Goal: Information Seeking & Learning: Check status

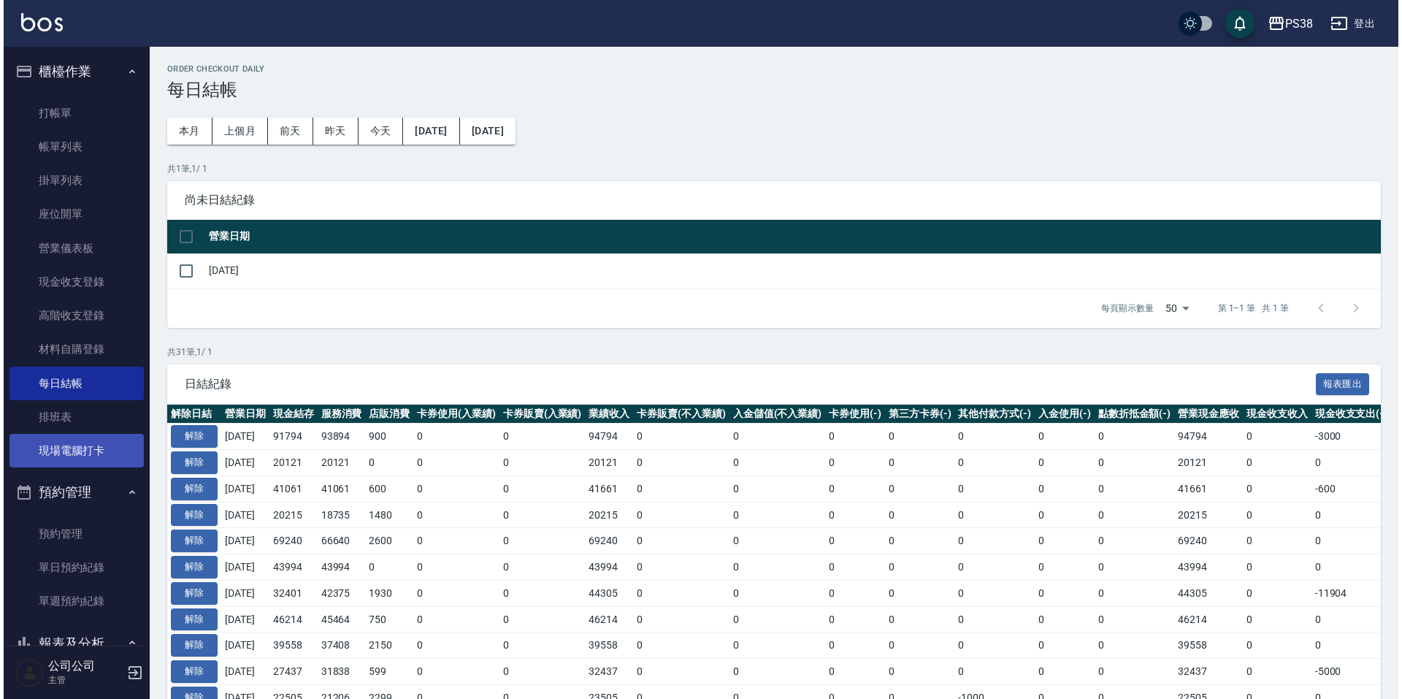
scroll to position [511, 0]
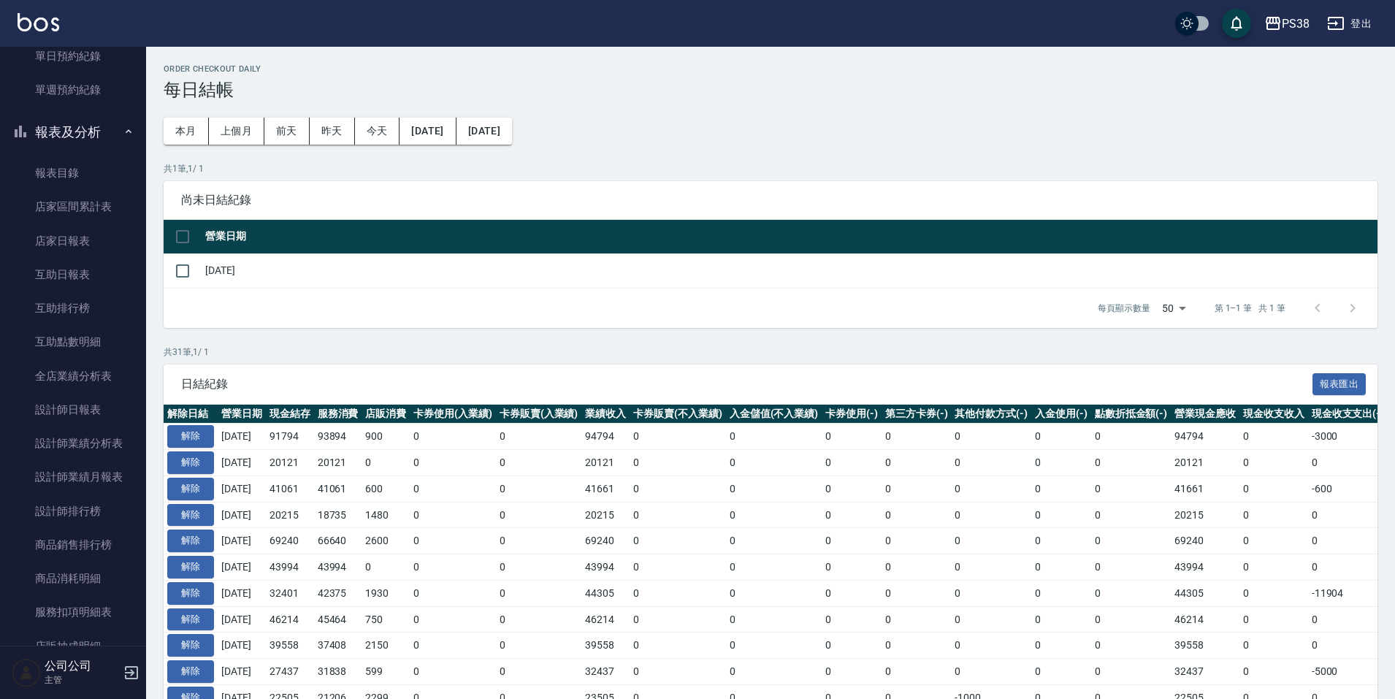
click at [88, 516] on link "設計師排行榜" at bounding box center [73, 512] width 134 height 34
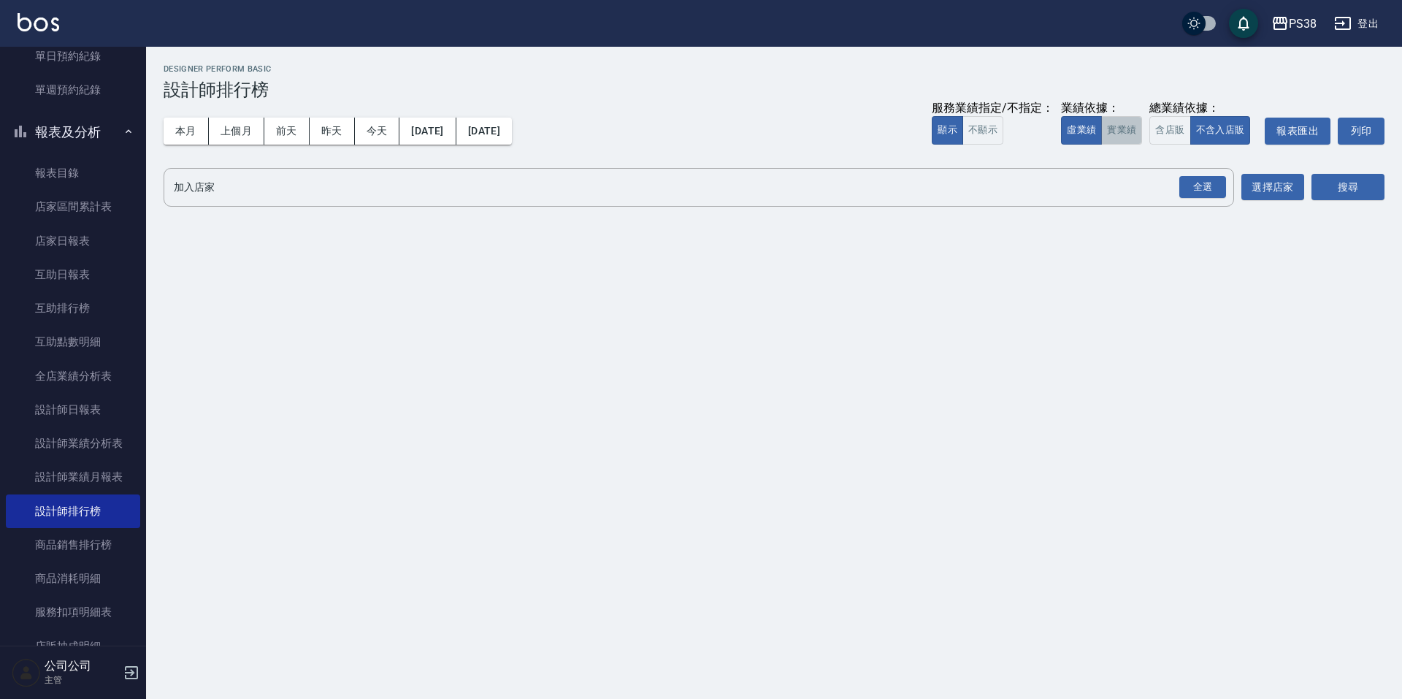
click at [1119, 137] on button "實業績" at bounding box center [1122, 130] width 41 height 28
click at [1193, 176] on div "全選" at bounding box center [1203, 187] width 47 height 23
click at [1352, 181] on button "搜尋" at bounding box center [1348, 188] width 73 height 27
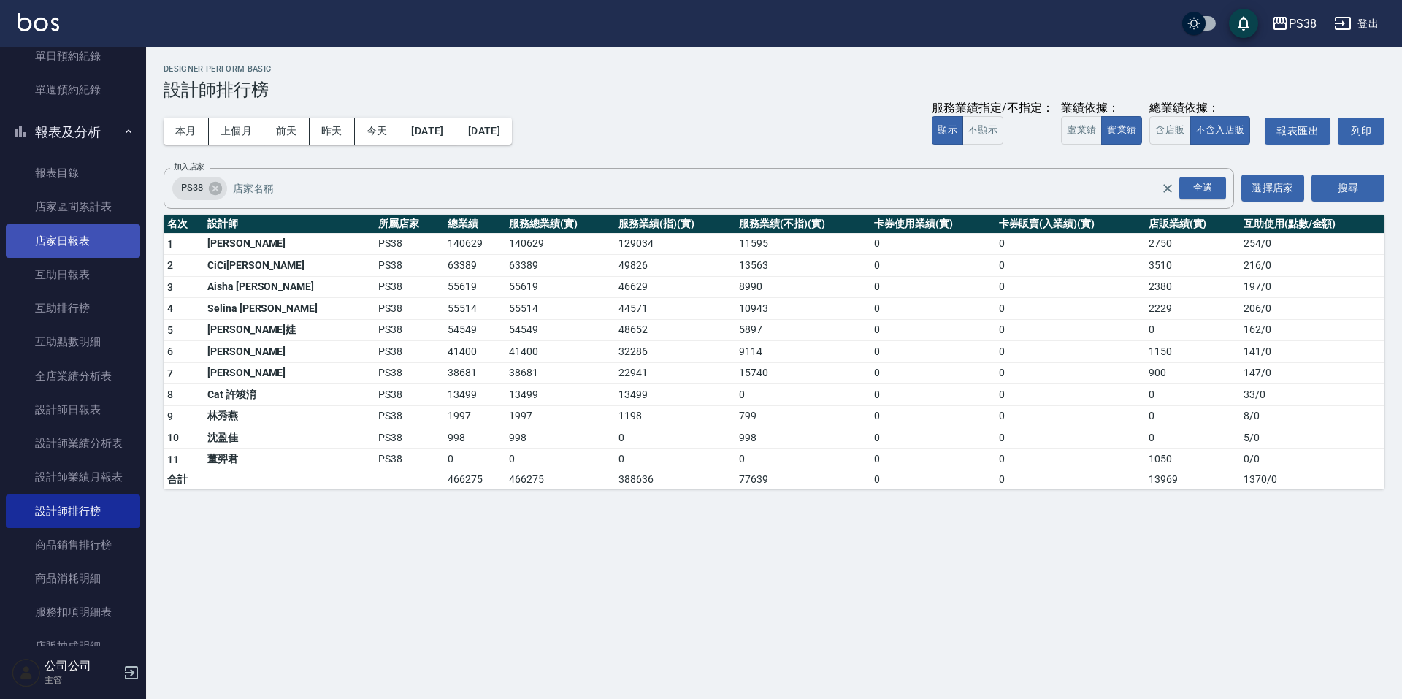
click at [76, 242] on link "店家日報表" at bounding box center [73, 241] width 134 height 34
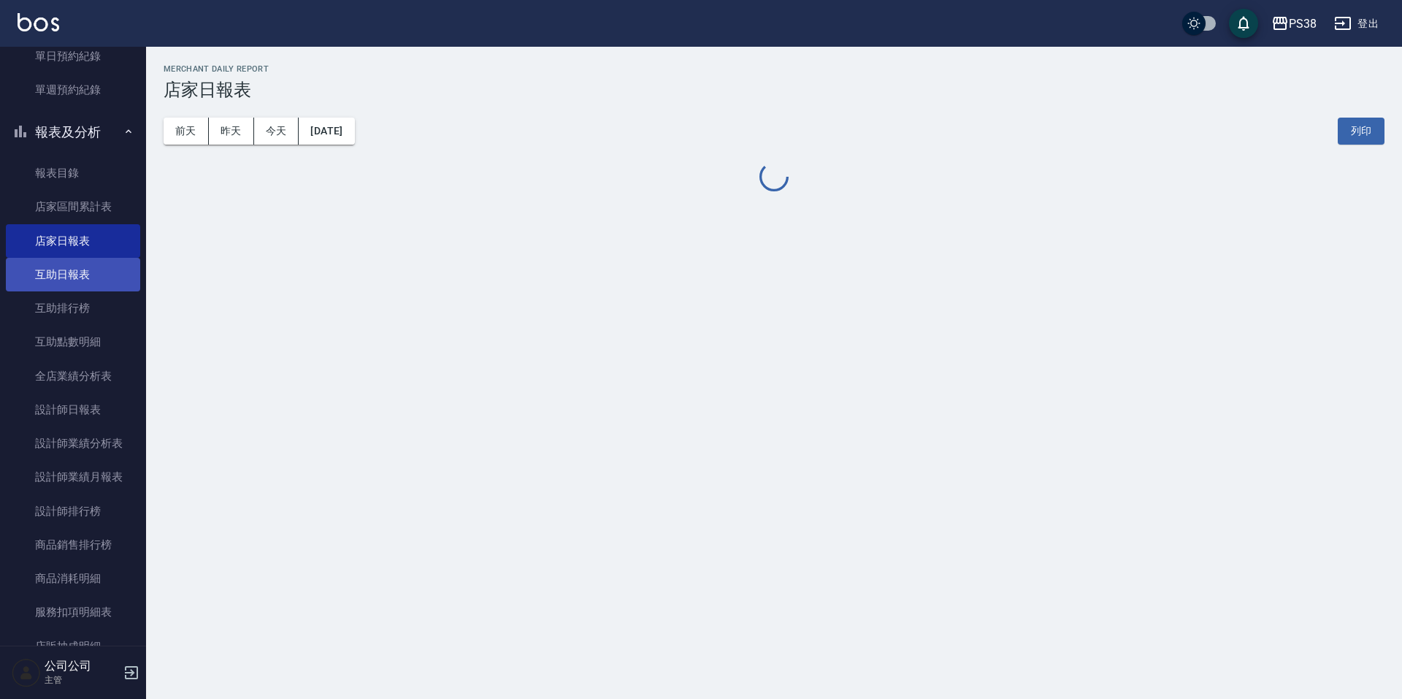
click at [92, 286] on link "互助日報表" at bounding box center [73, 275] width 134 height 34
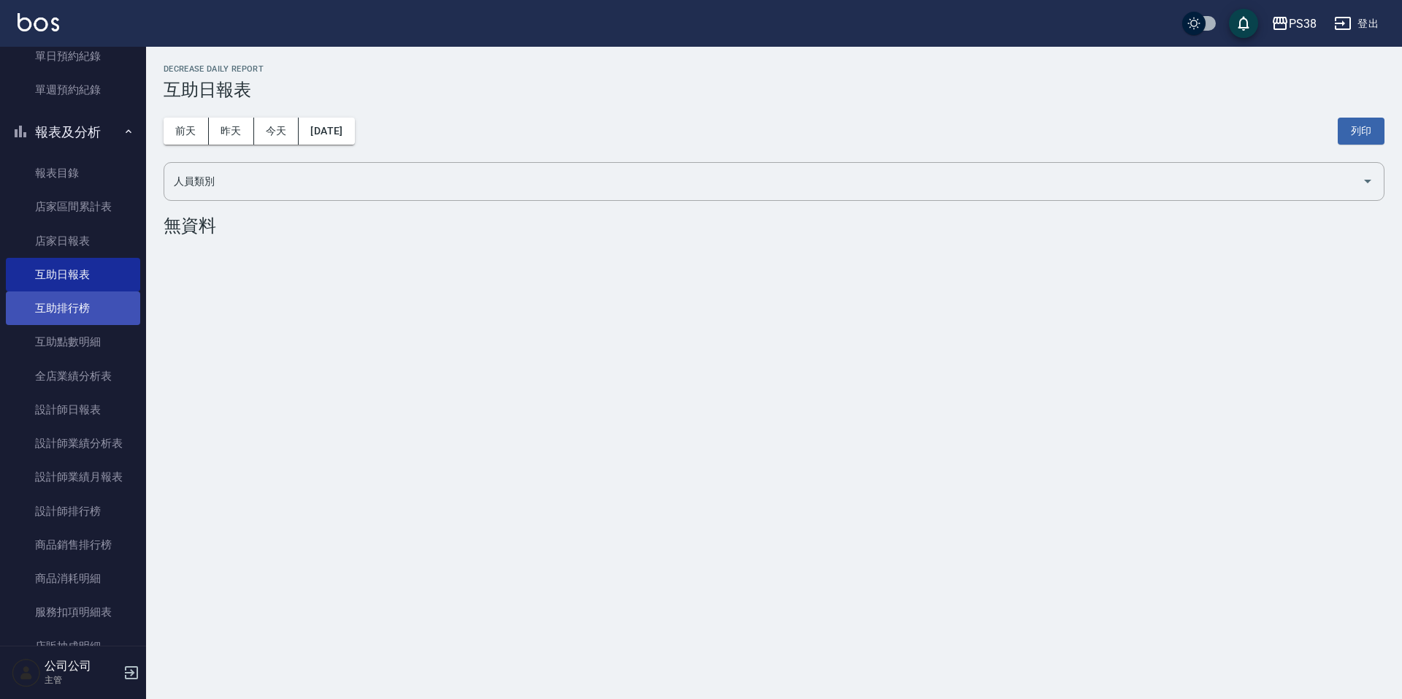
click at [110, 314] on link "互助排行榜" at bounding box center [73, 308] width 134 height 34
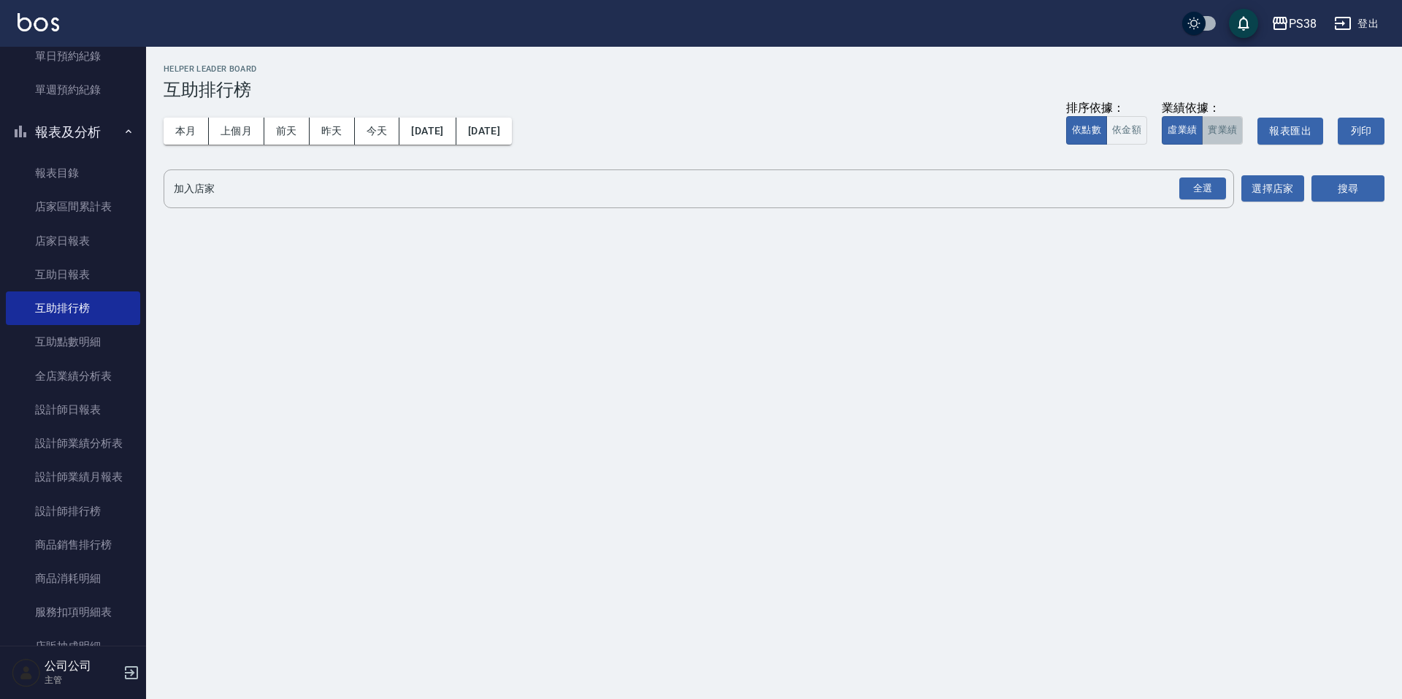
click at [1218, 126] on button "實業績" at bounding box center [1222, 130] width 41 height 28
click at [1207, 188] on div "全選" at bounding box center [1203, 188] width 47 height 23
click at [1313, 193] on button "搜尋" at bounding box center [1348, 189] width 73 height 27
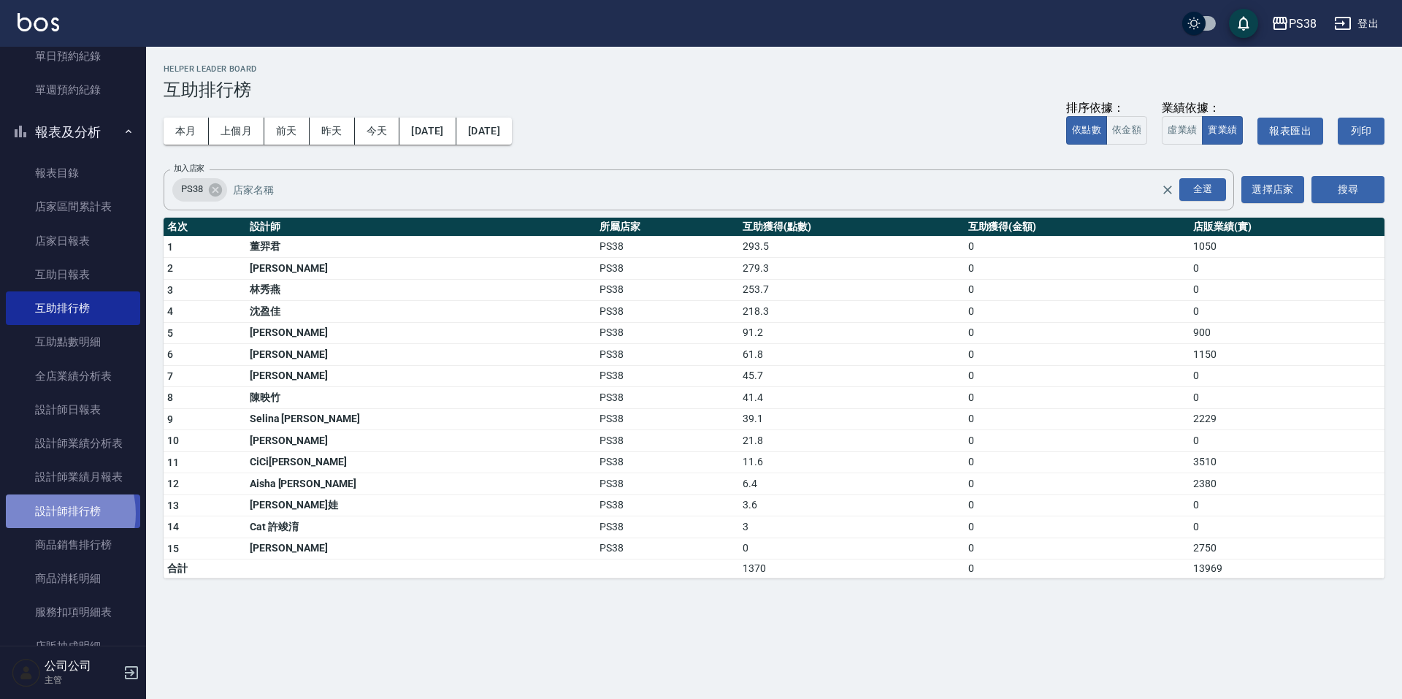
click at [47, 513] on link "設計師排行榜" at bounding box center [73, 512] width 134 height 34
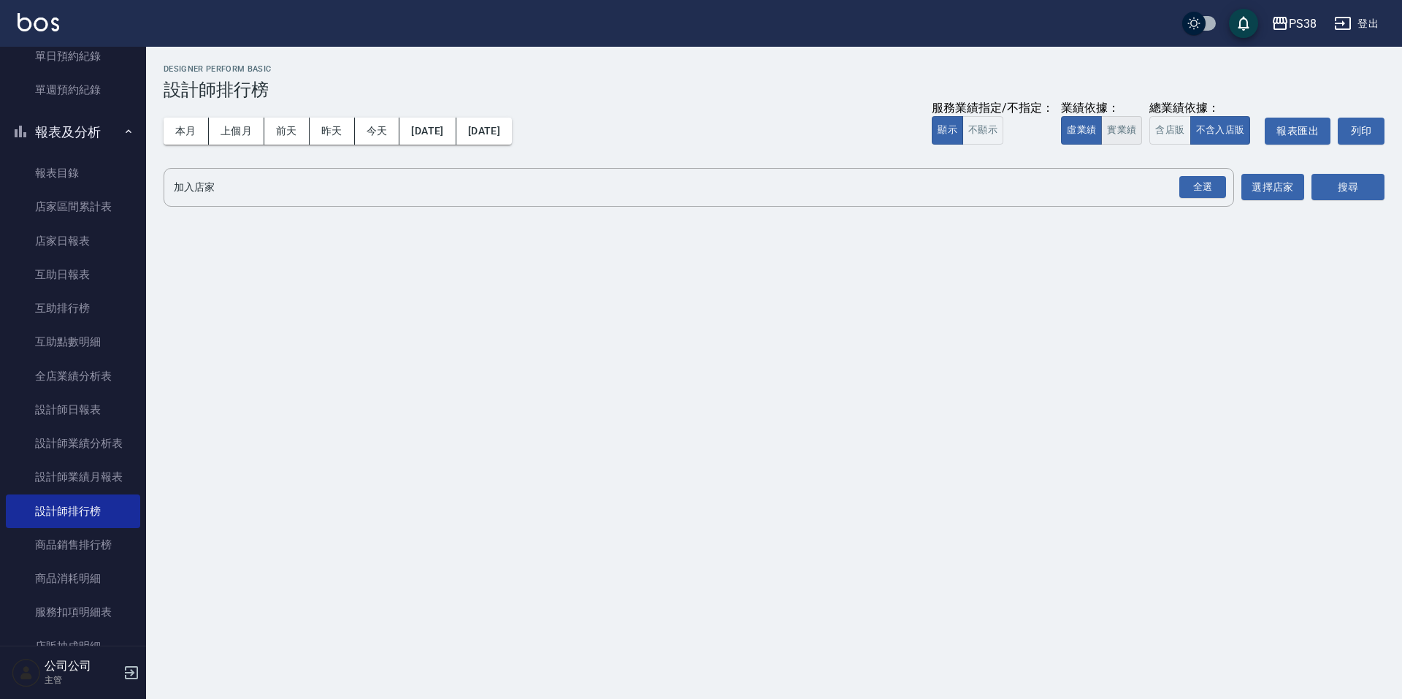
click at [1129, 135] on button "實業績" at bounding box center [1122, 130] width 41 height 28
click at [1213, 193] on div "全選" at bounding box center [1203, 187] width 47 height 23
click at [1331, 188] on button "搜尋" at bounding box center [1348, 188] width 73 height 27
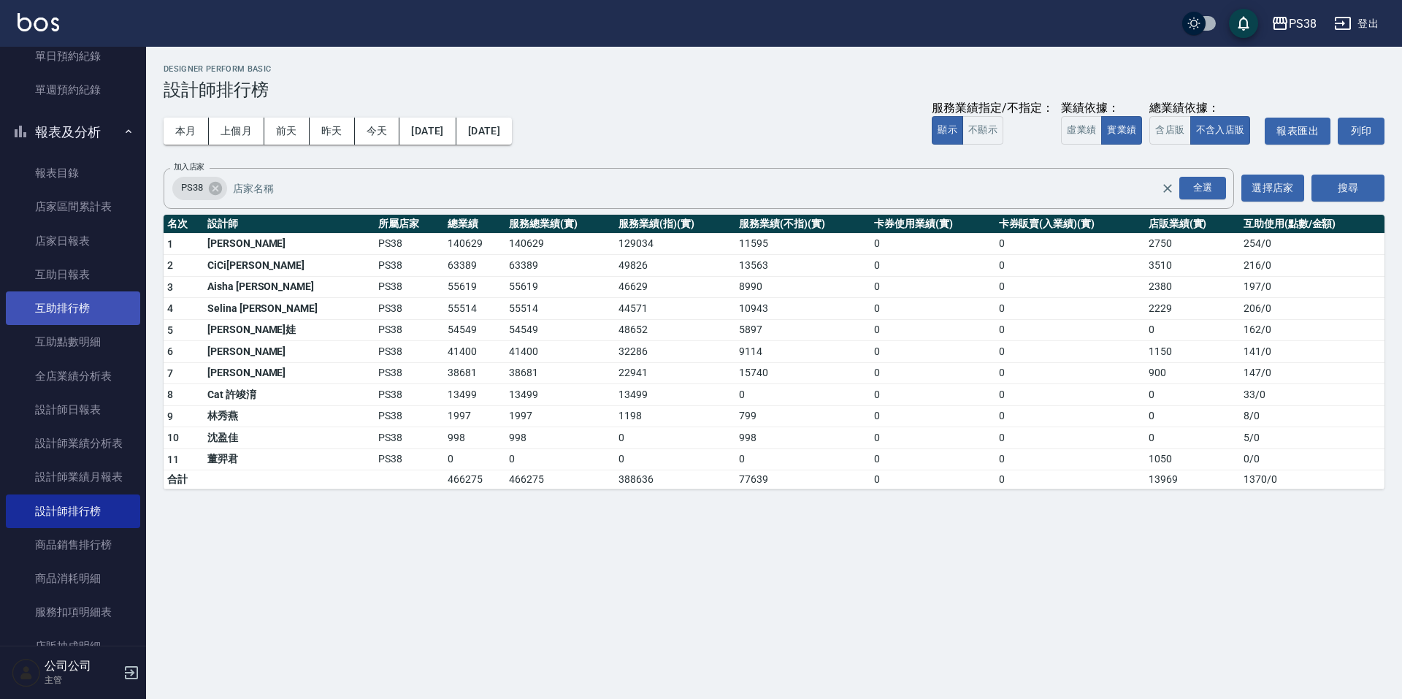
click at [69, 313] on link "互助排行榜" at bounding box center [73, 308] width 134 height 34
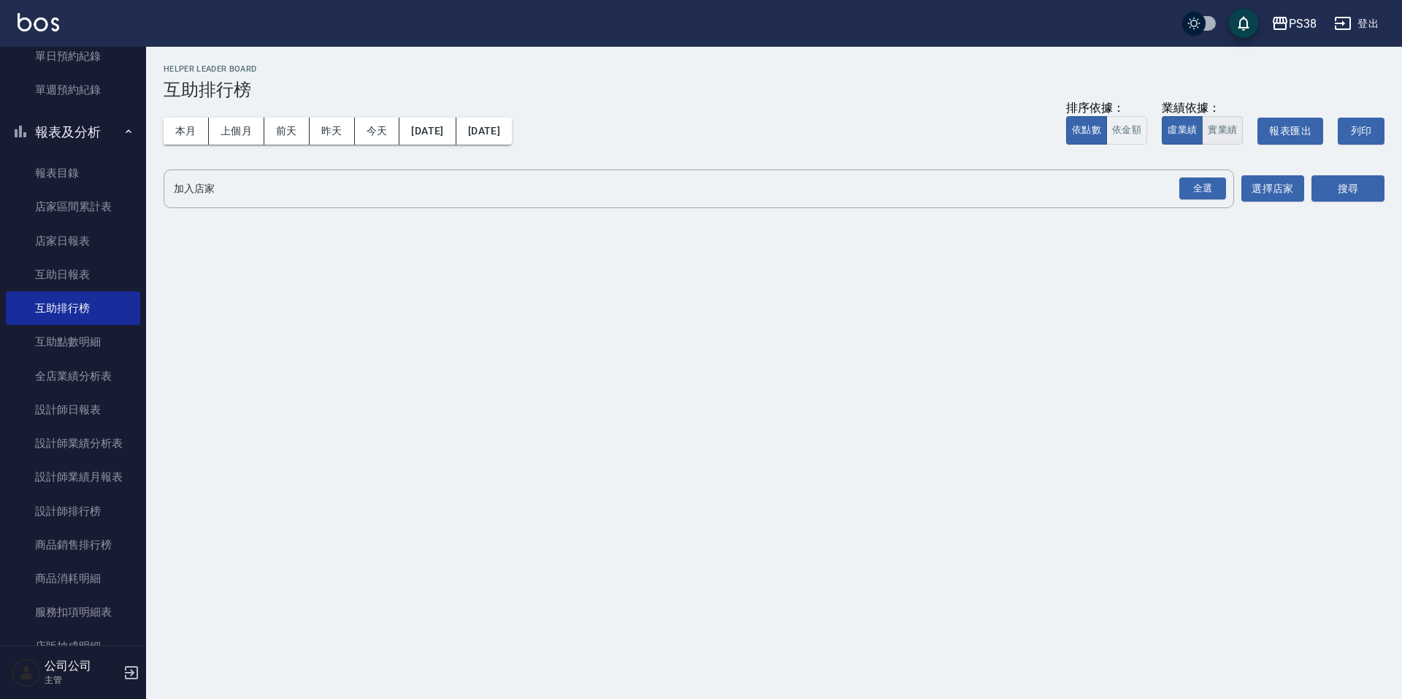
drag, startPoint x: 1248, startPoint y: 130, endPoint x: 1240, endPoint y: 135, distance: 9.5
click at [1242, 132] on div "排序依據： 依點數 依金額 業績依據： 虛業績 實業績 報表匯出 列印" at bounding box center [1225, 131] width 318 height 62
click at [1240, 135] on button "實業績" at bounding box center [1222, 130] width 41 height 28
click at [1206, 196] on div "全選" at bounding box center [1203, 188] width 47 height 23
click at [1364, 191] on button "搜尋" at bounding box center [1348, 189] width 73 height 27
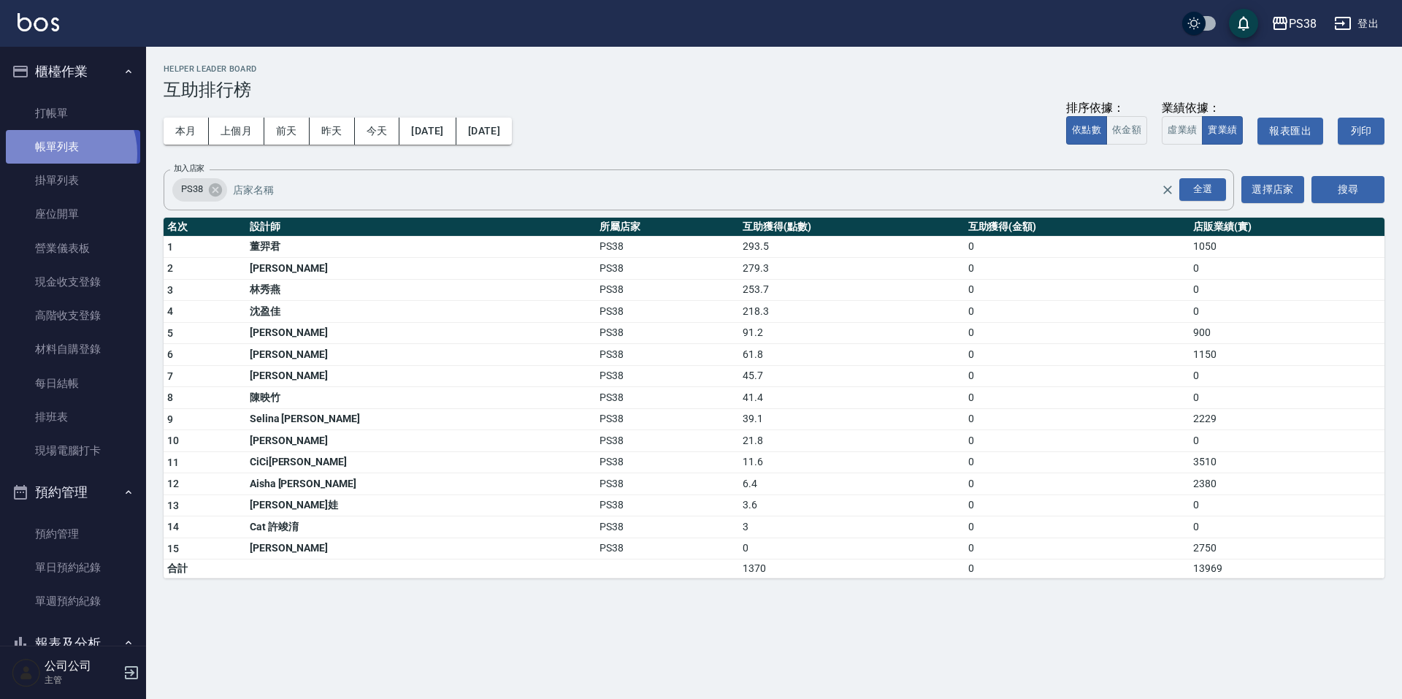
click at [58, 153] on link "帳單列表" at bounding box center [73, 147] width 134 height 34
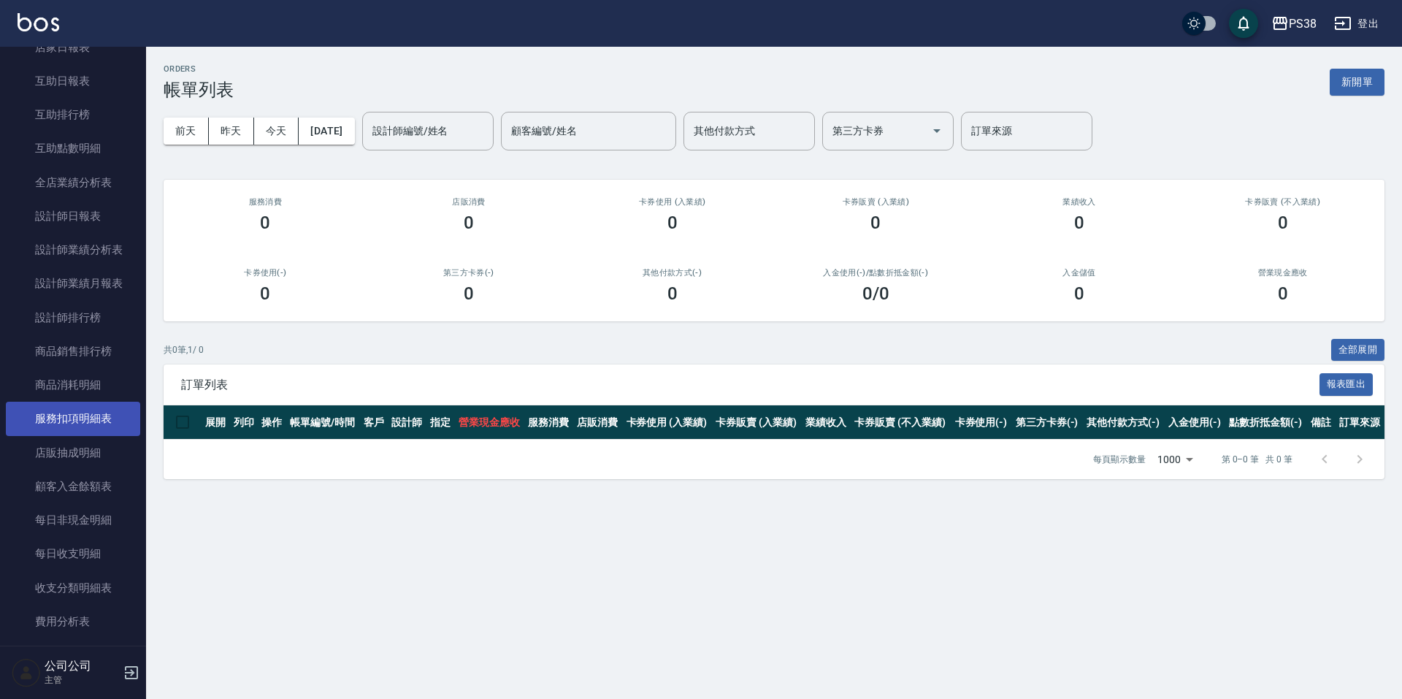
scroll to position [730, 0]
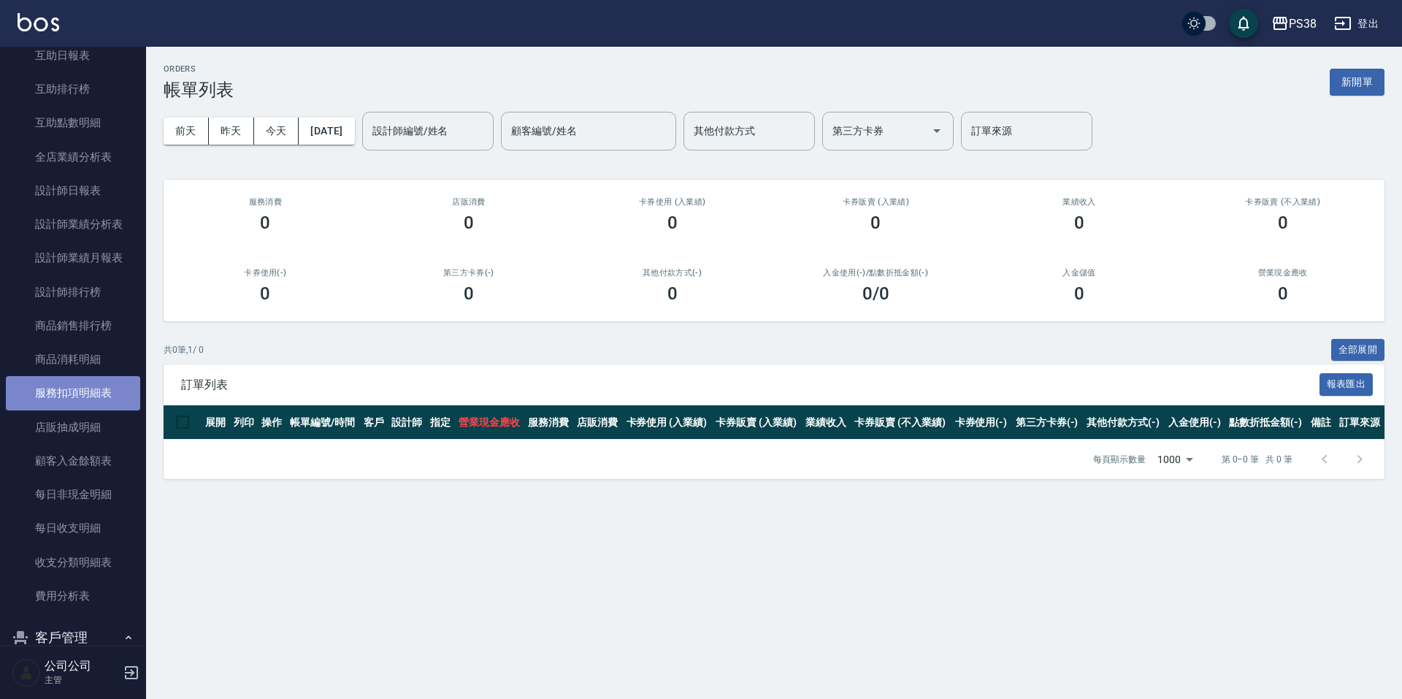
click at [113, 399] on link "服務扣項明細表" at bounding box center [73, 393] width 134 height 34
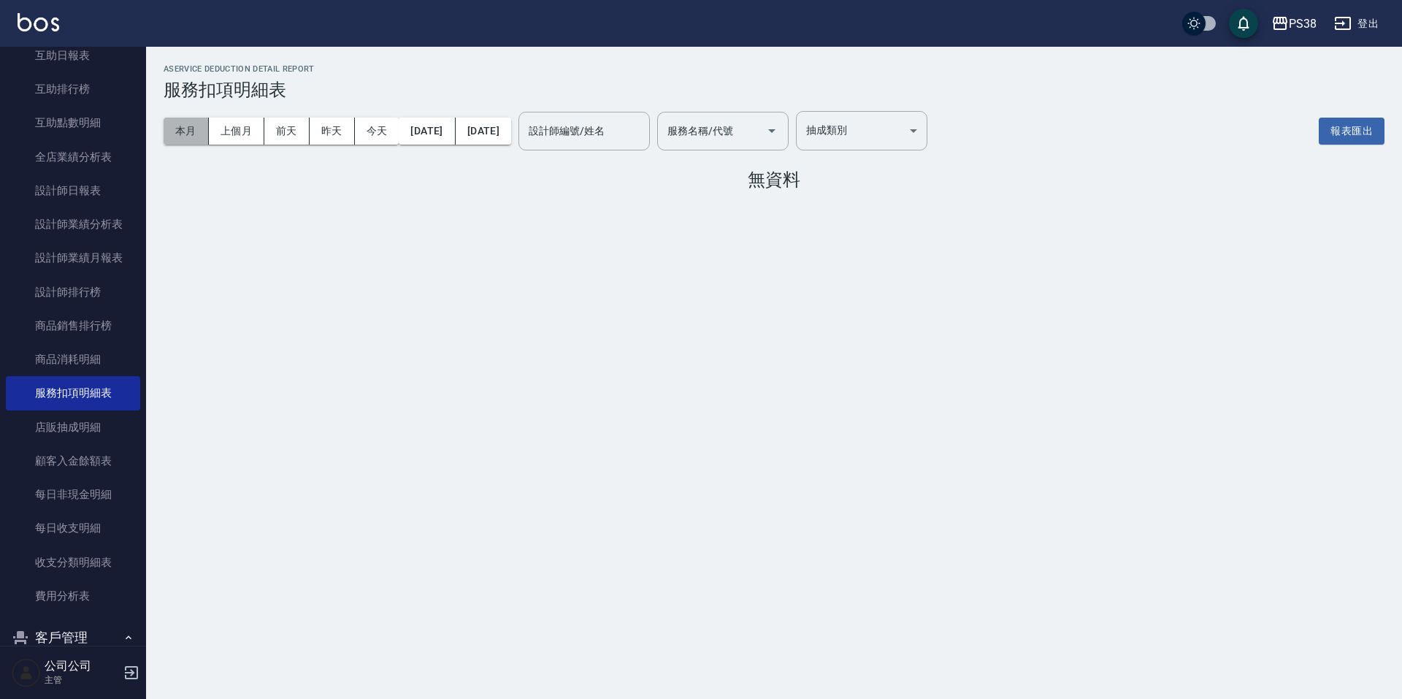
click at [176, 129] on button "本月" at bounding box center [186, 131] width 45 height 27
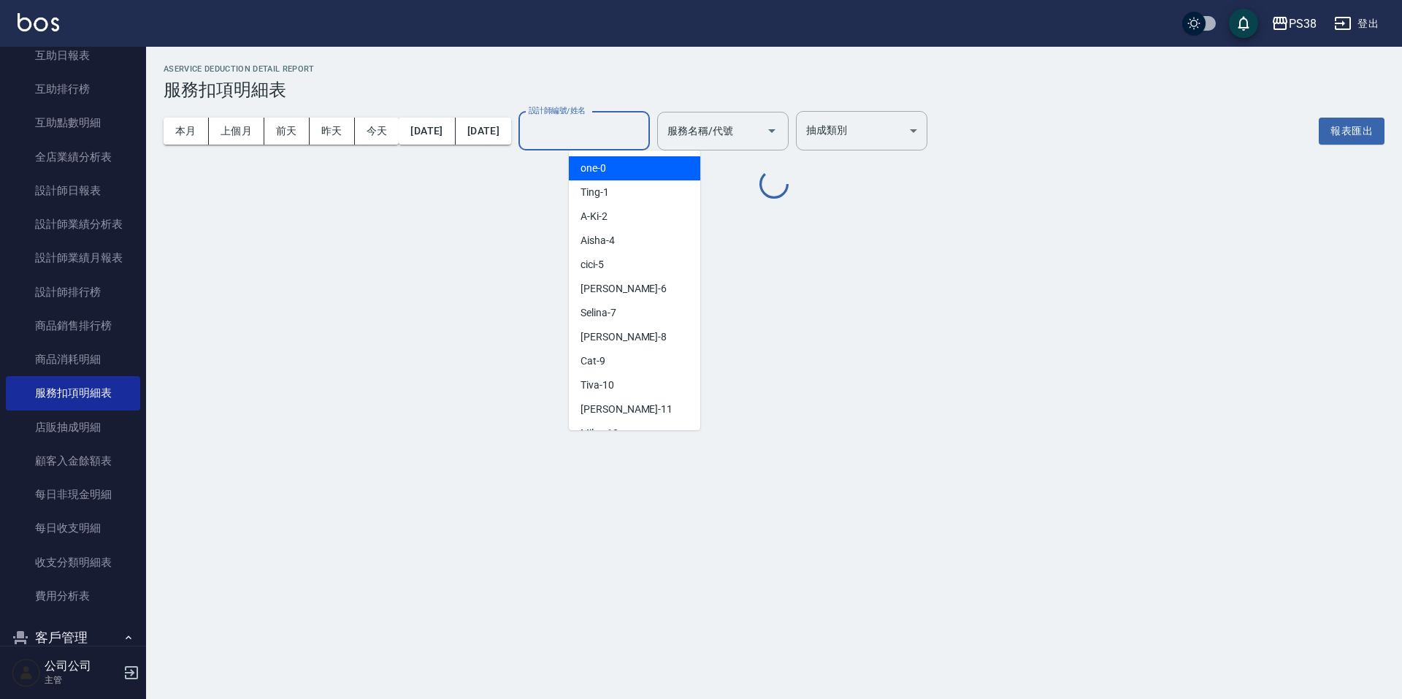
drag, startPoint x: 649, startPoint y: 131, endPoint x: 651, endPoint y: 123, distance: 9.0
click at [644, 131] on input "設計師編號/姓名" at bounding box center [584, 131] width 118 height 26
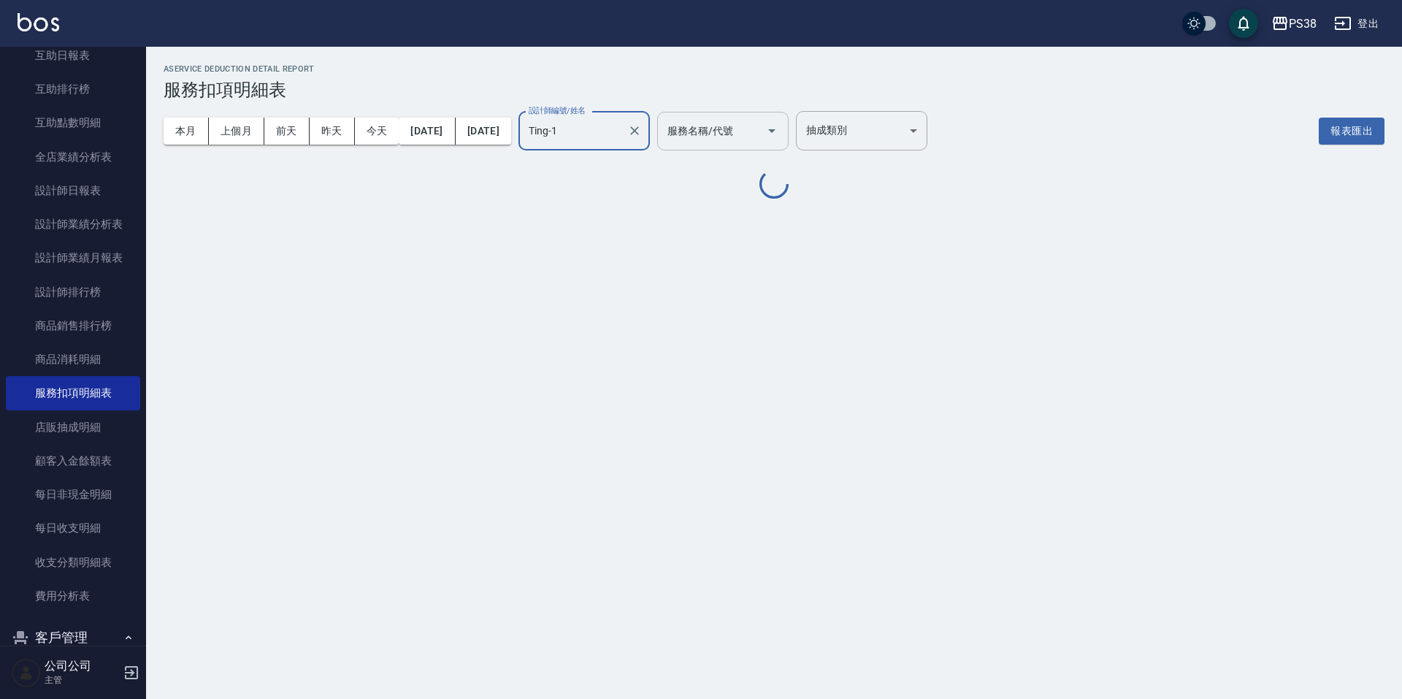
type input "Ting-1"
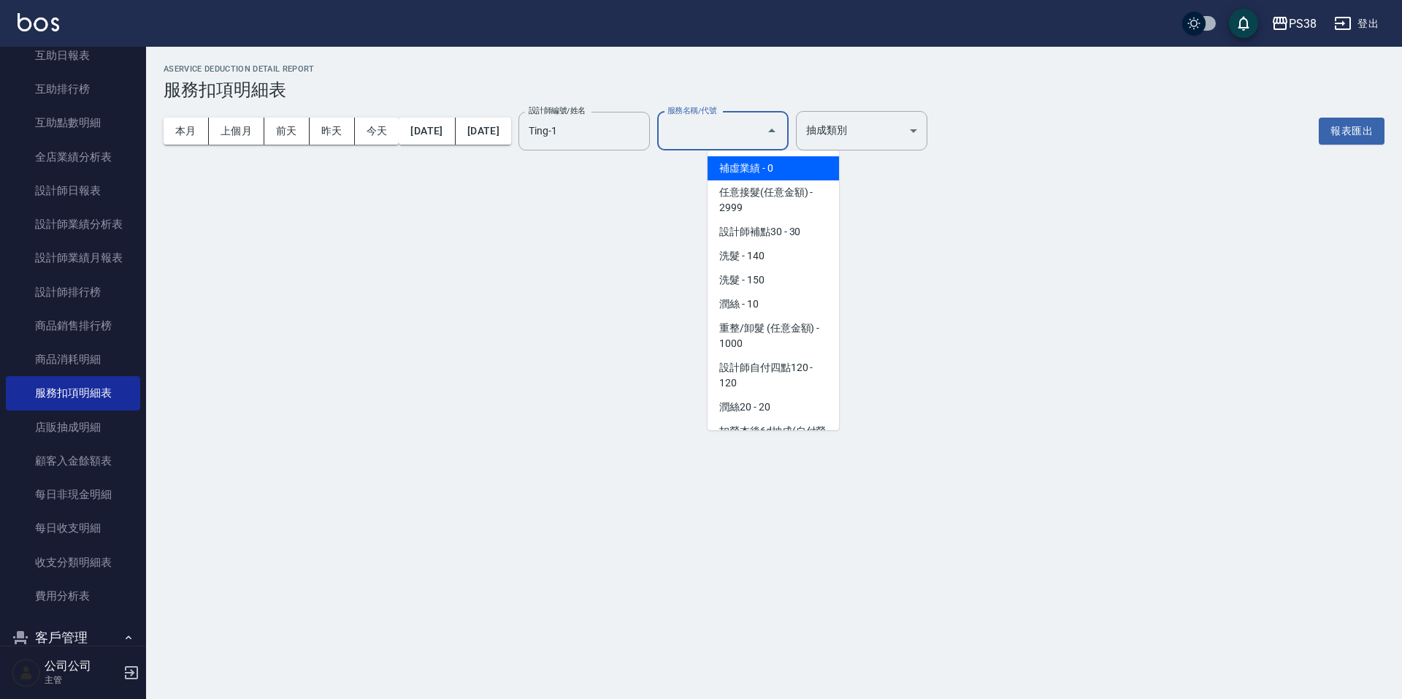
click at [762, 137] on div "服務名稱/代號 服務名稱/代號" at bounding box center [722, 131] width 131 height 39
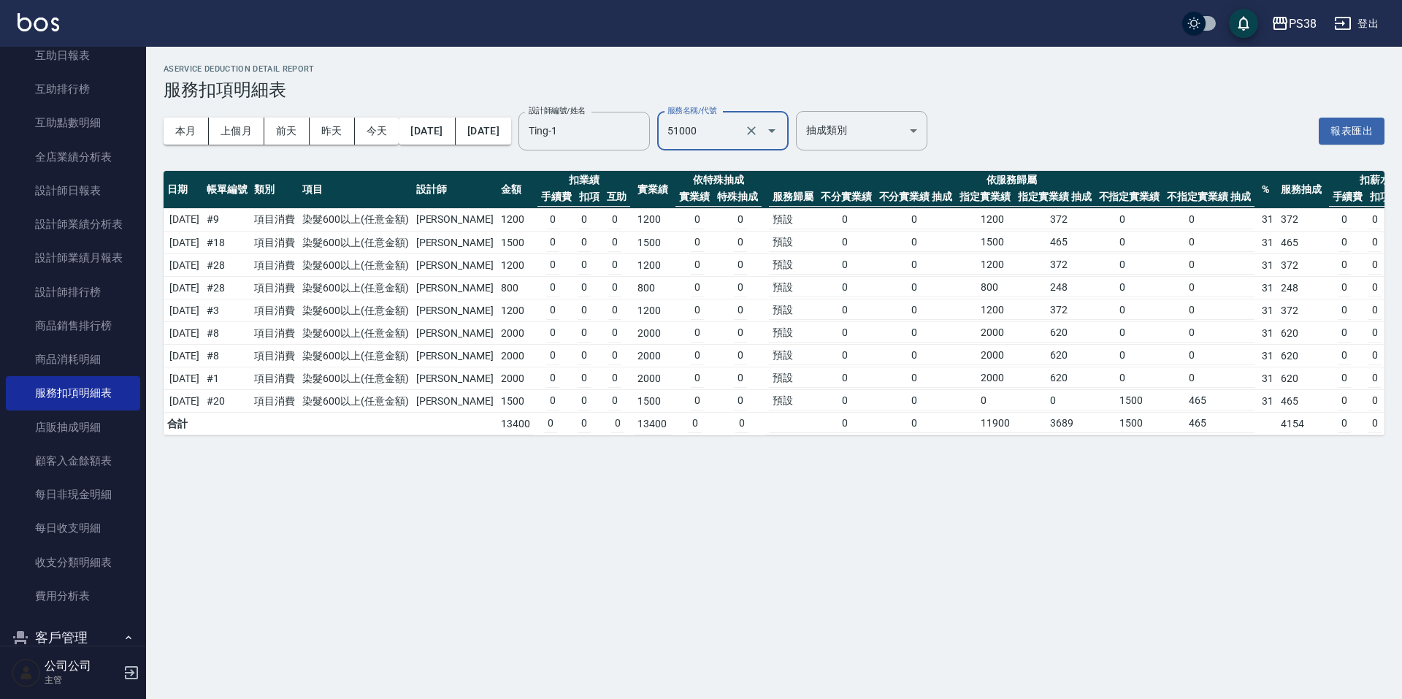
type input "染髮600以上(任意金額)(51000)"
click at [642, 129] on icon "Clear" at bounding box center [634, 130] width 15 height 15
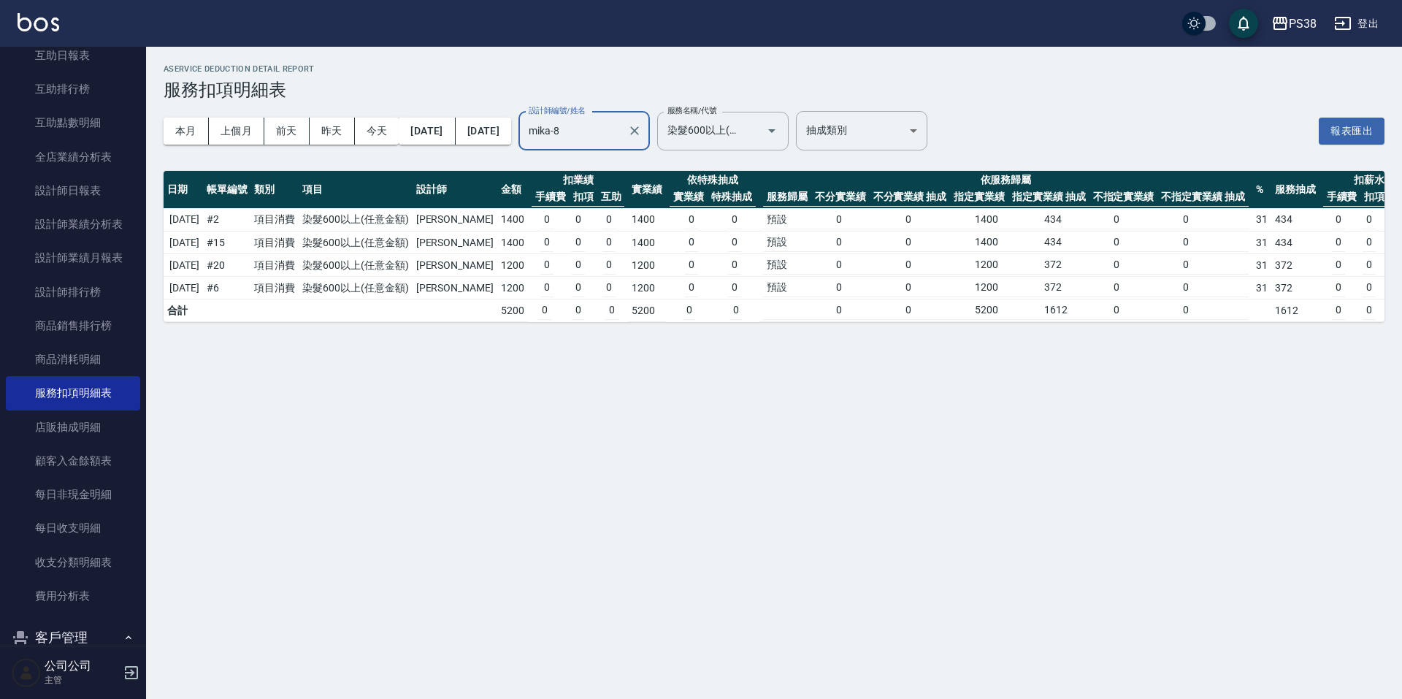
type input "mika-8"
click at [235, 234] on td "# 15" at bounding box center [227, 243] width 48 height 23
drag, startPoint x: 383, startPoint y: 291, endPoint x: 370, endPoint y: 286, distance: 14.4
click at [383, 292] on td "染髮600以上(任意金額)" at bounding box center [355, 288] width 113 height 23
click at [642, 134] on icon "Clear" at bounding box center [634, 130] width 15 height 15
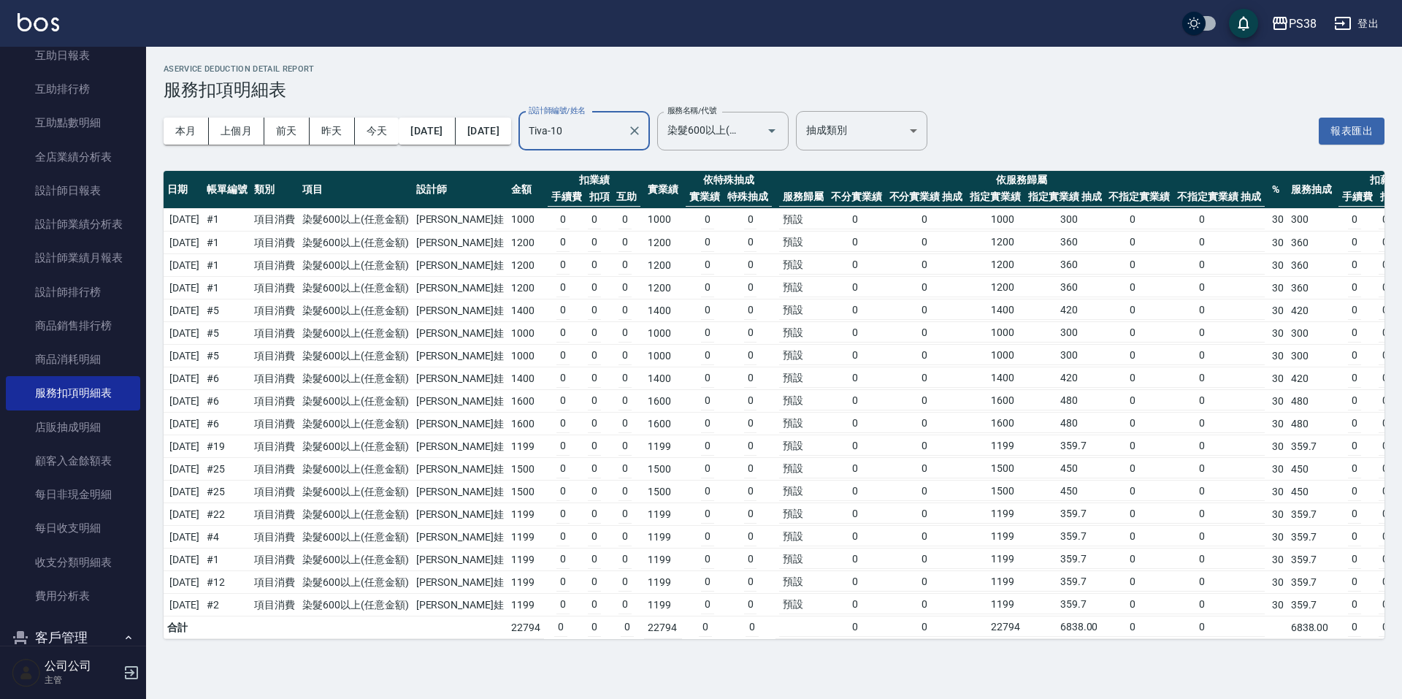
type input "Tiva-10"
click at [251, 255] on td "# 1" at bounding box center [227, 265] width 48 height 23
click at [251, 261] on td "# 1" at bounding box center [227, 265] width 48 height 23
click at [251, 324] on td "# 5" at bounding box center [227, 333] width 48 height 23
click at [248, 384] on td "# 6" at bounding box center [227, 378] width 48 height 23
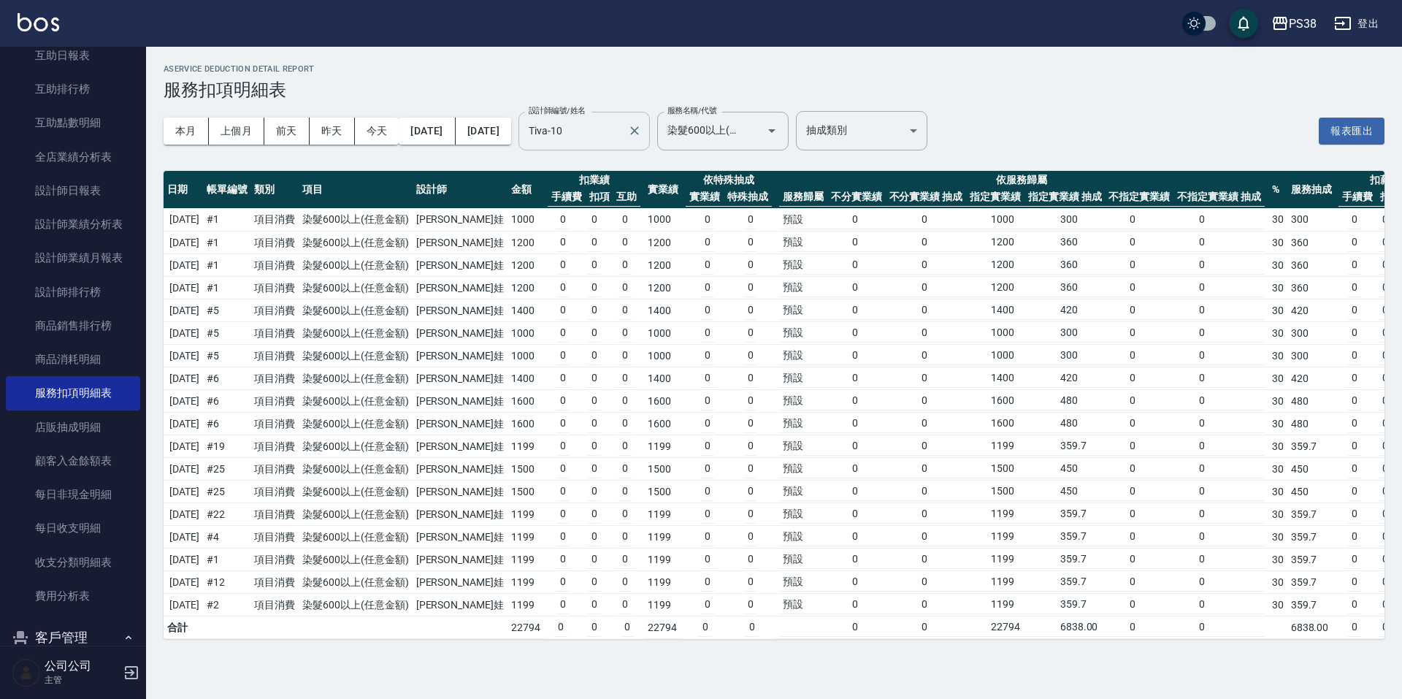
click at [251, 448] on td "# 19" at bounding box center [227, 446] width 48 height 23
click at [251, 470] on td "# 25" at bounding box center [227, 469] width 48 height 23
click at [246, 519] on td "# 22" at bounding box center [227, 514] width 48 height 23
click at [249, 541] on td "# 4" at bounding box center [227, 537] width 48 height 23
click at [251, 564] on td "# 1" at bounding box center [227, 560] width 48 height 23
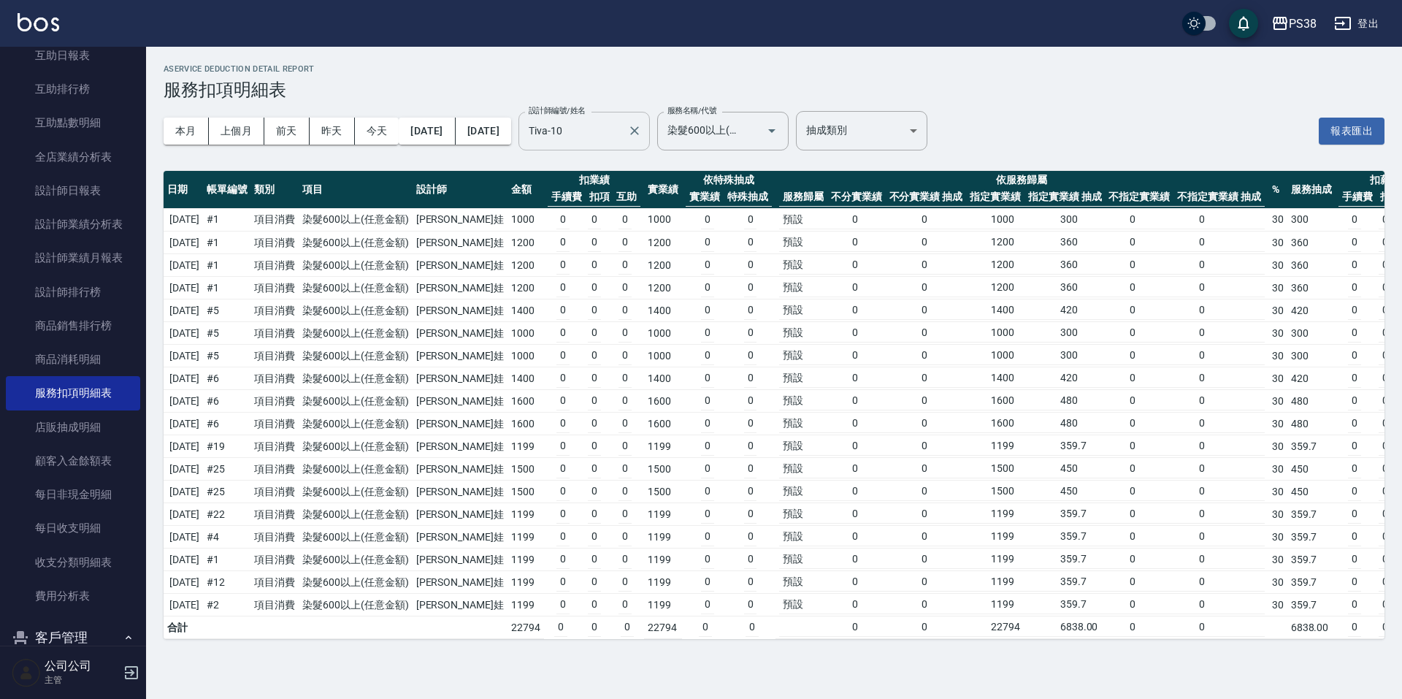
click at [251, 584] on td "# 12" at bounding box center [227, 582] width 48 height 23
click at [251, 602] on td "# 2" at bounding box center [227, 605] width 48 height 23
click at [642, 124] on icon "Clear" at bounding box center [634, 130] width 15 height 15
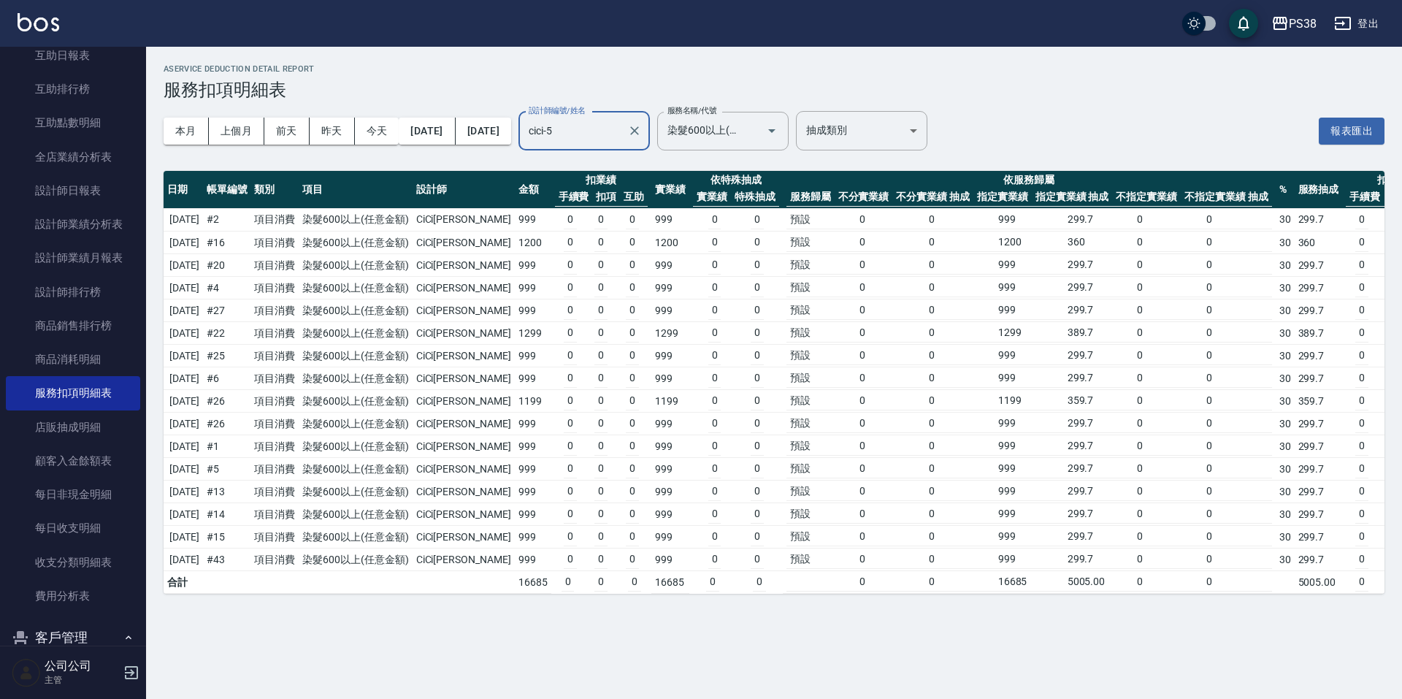
type input "cici-5"
click at [251, 219] on td "# 2" at bounding box center [227, 219] width 48 height 23
click at [251, 246] on td "# 16" at bounding box center [227, 243] width 48 height 23
click at [247, 270] on td "# 20" at bounding box center [227, 265] width 48 height 23
click at [250, 290] on td "# 4" at bounding box center [227, 288] width 48 height 23
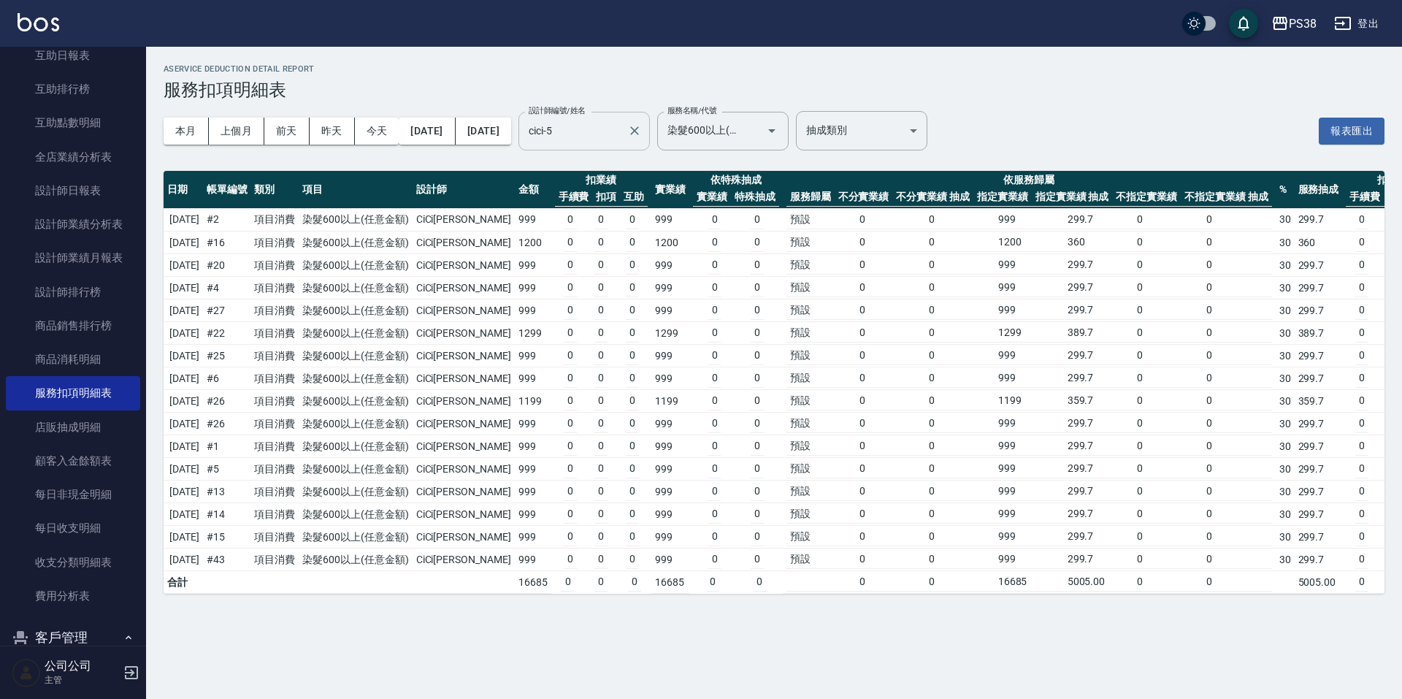
click at [251, 312] on td "# 27" at bounding box center [227, 310] width 48 height 23
click at [251, 337] on td "# 22" at bounding box center [227, 333] width 48 height 23
click at [251, 359] on td "# 25" at bounding box center [227, 356] width 48 height 23
click at [251, 379] on td "# 6" at bounding box center [227, 378] width 48 height 23
click at [251, 405] on td "# 26" at bounding box center [227, 401] width 48 height 23
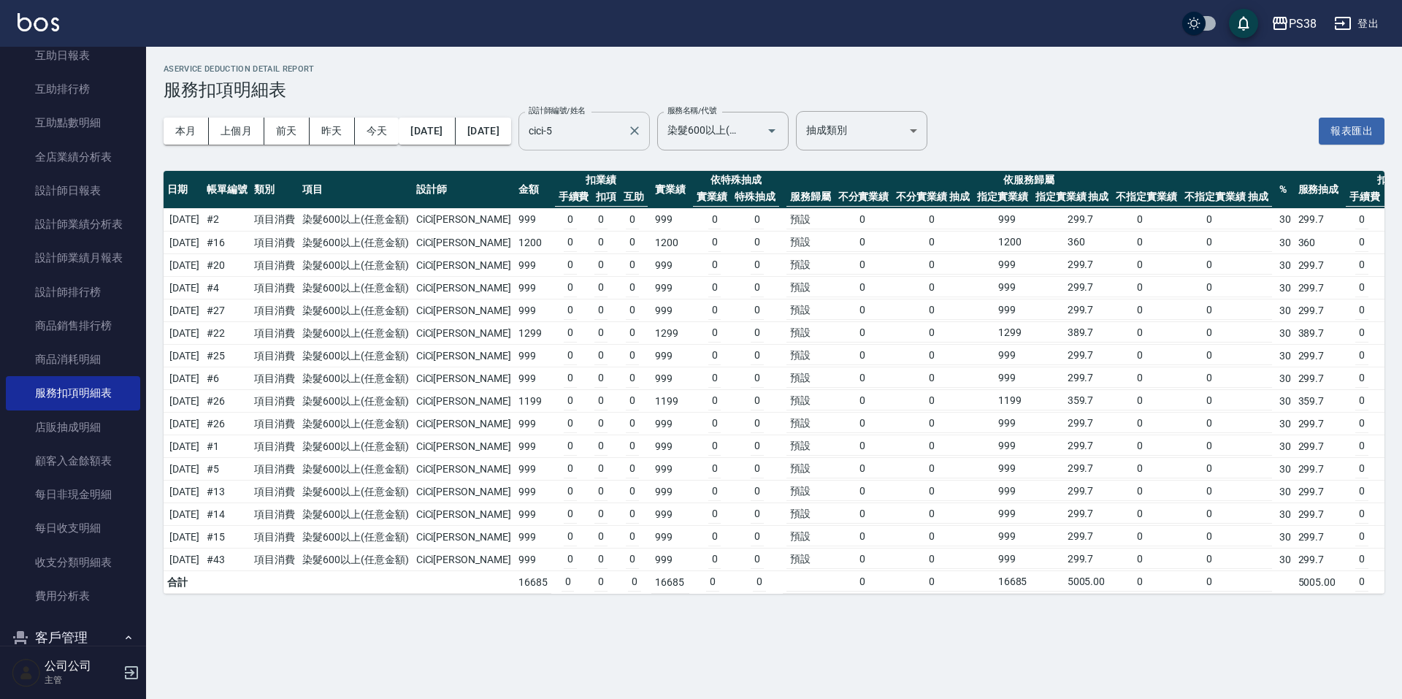
click at [251, 445] on td "# 1" at bounding box center [227, 446] width 48 height 23
click at [240, 472] on td "# 5" at bounding box center [227, 469] width 48 height 23
click at [250, 492] on td "# 13" at bounding box center [227, 492] width 48 height 23
click at [251, 513] on td "# 14" at bounding box center [227, 514] width 48 height 23
click at [251, 534] on td "# 15" at bounding box center [227, 537] width 48 height 23
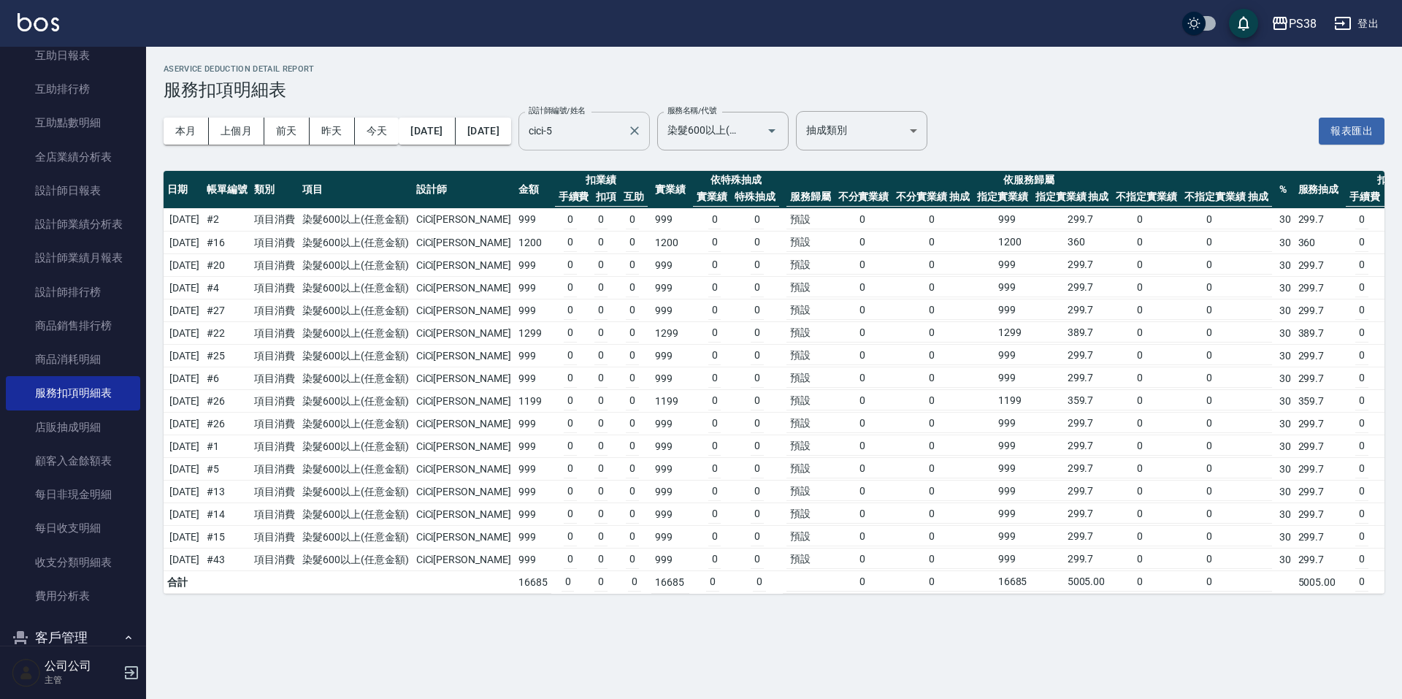
click at [251, 557] on td "# 43" at bounding box center [227, 560] width 48 height 23
click at [639, 134] on icon "Clear" at bounding box center [634, 130] width 9 height 9
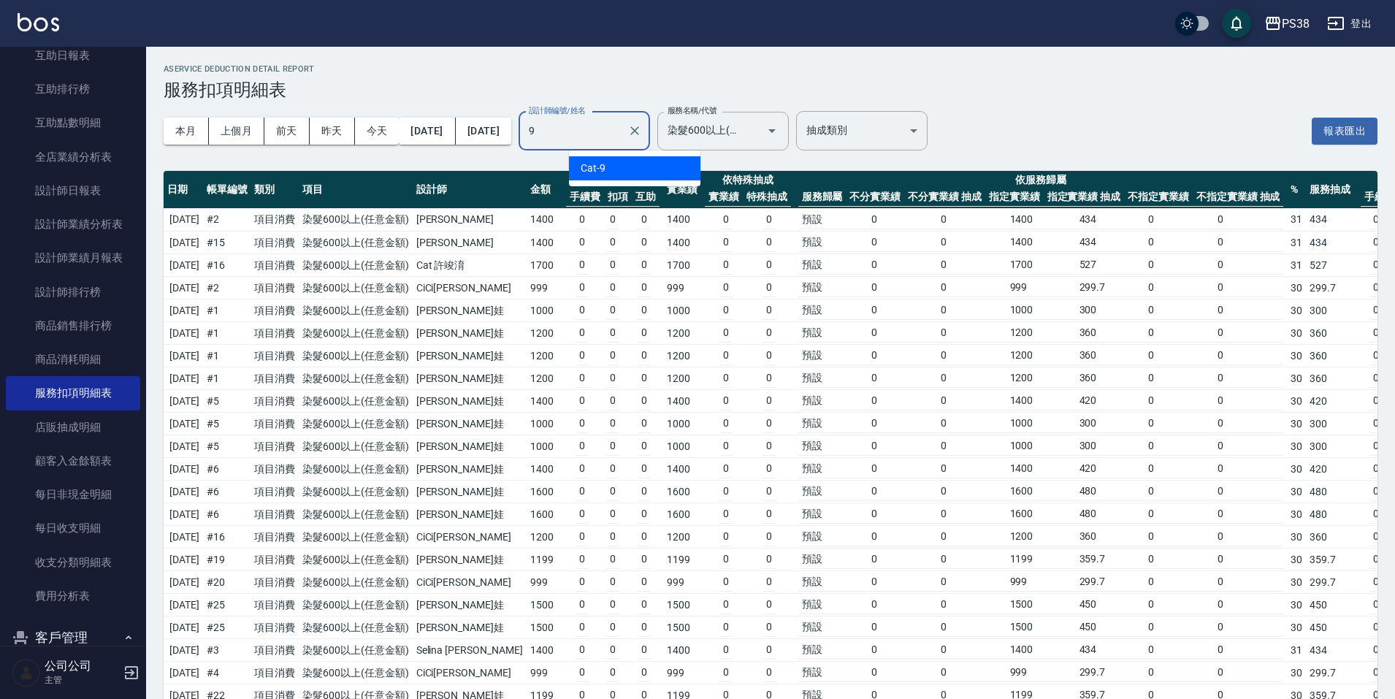
type input "Cat-9"
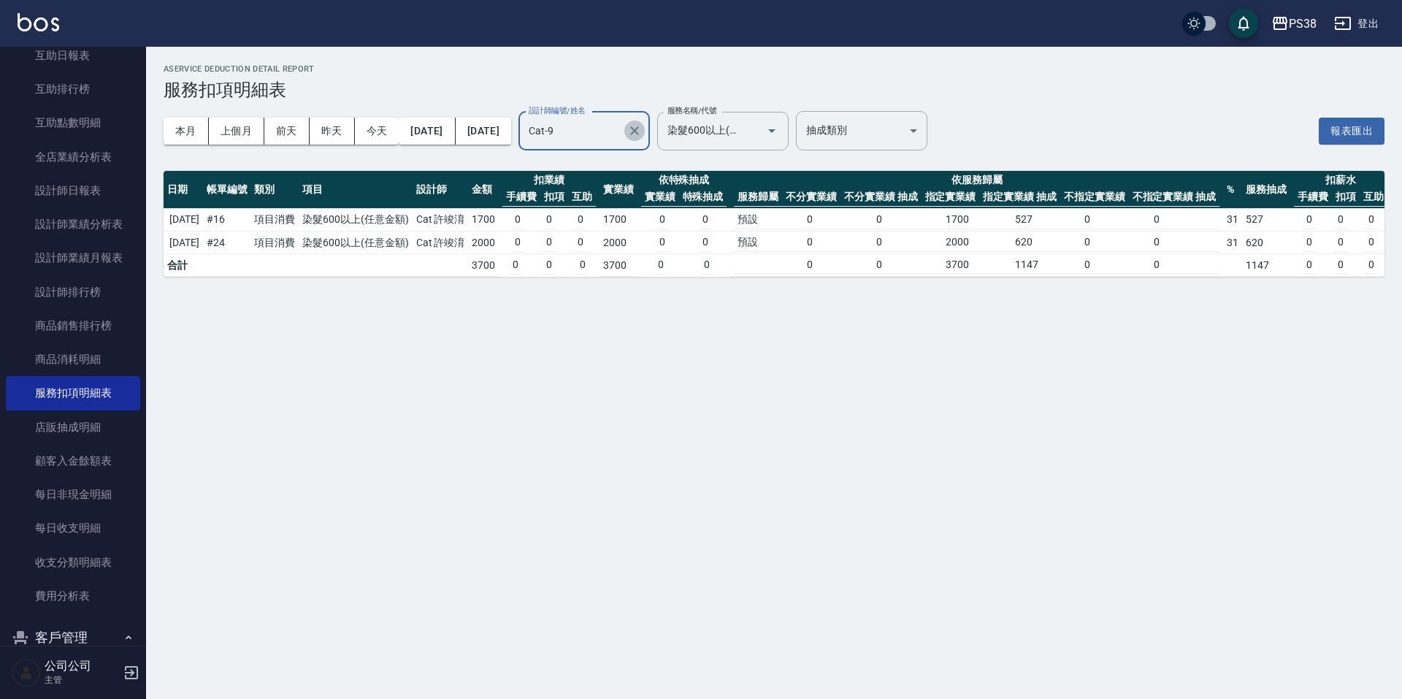
click at [642, 136] on icon "Clear" at bounding box center [634, 130] width 15 height 15
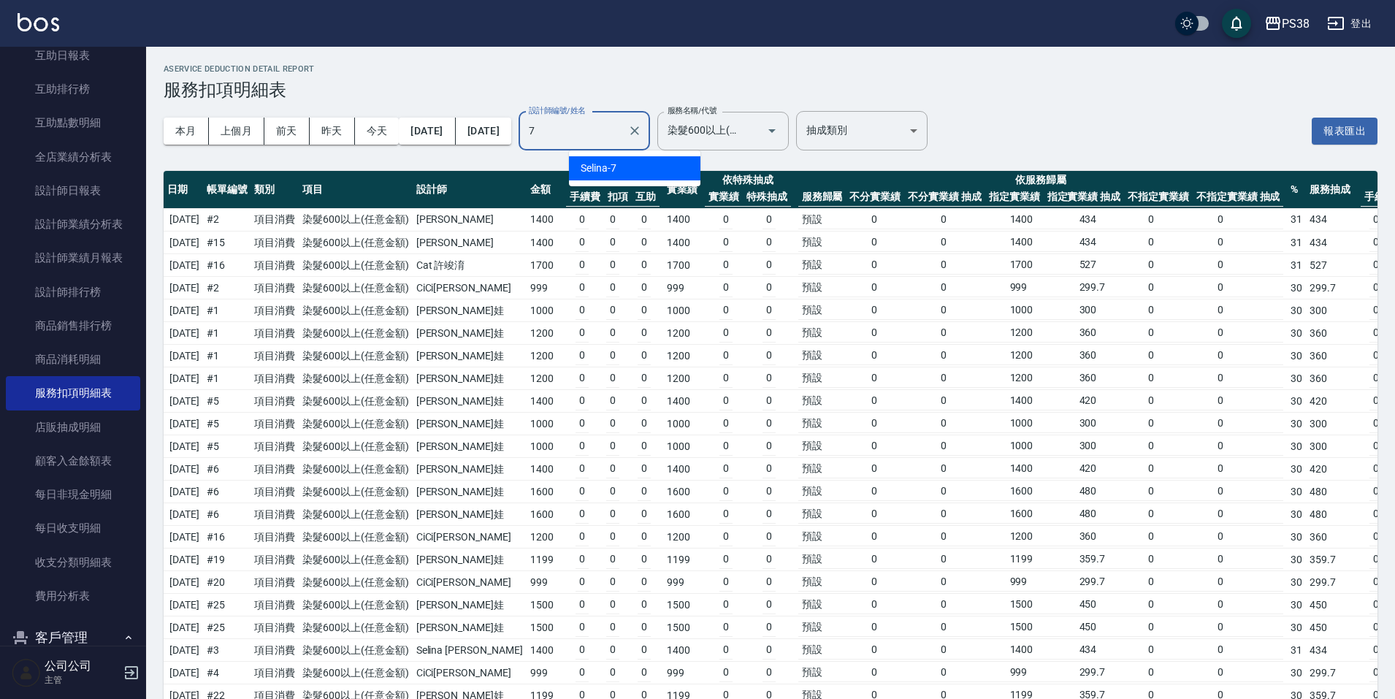
type input "Selina-7"
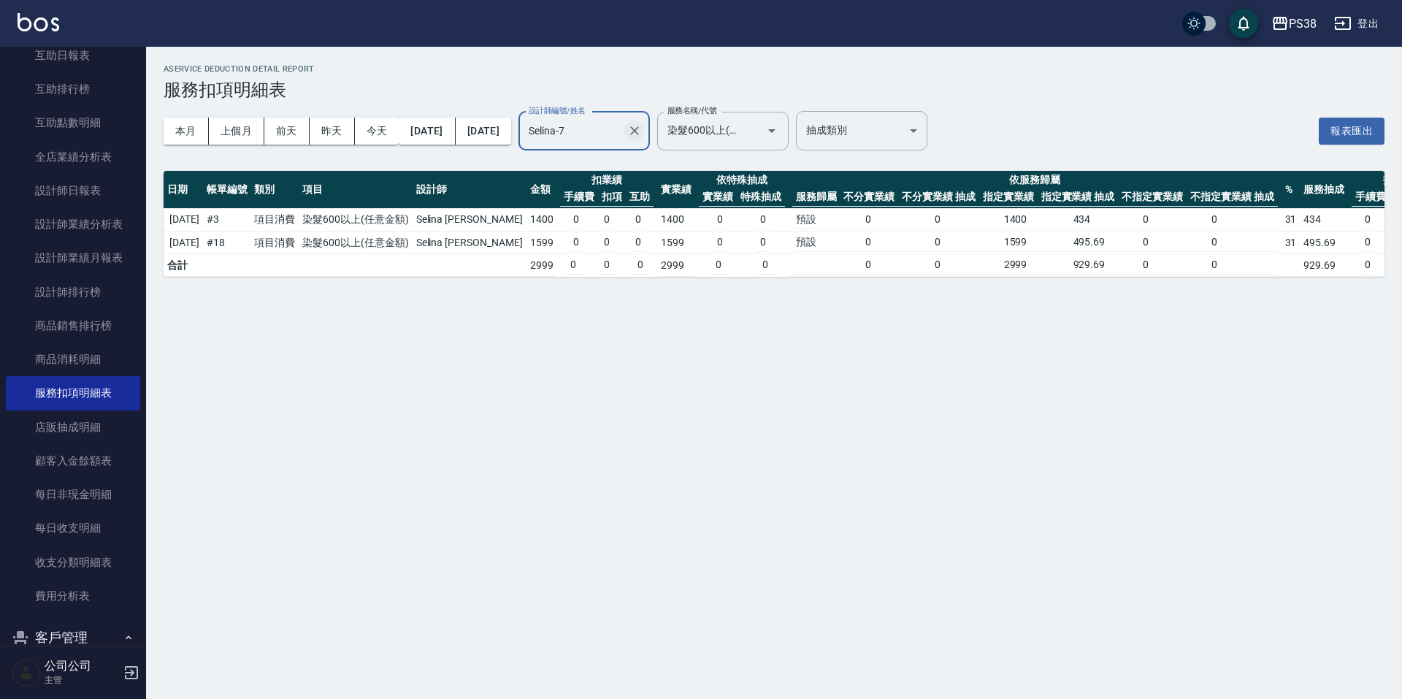
click at [642, 132] on icon "Clear" at bounding box center [634, 130] width 15 height 15
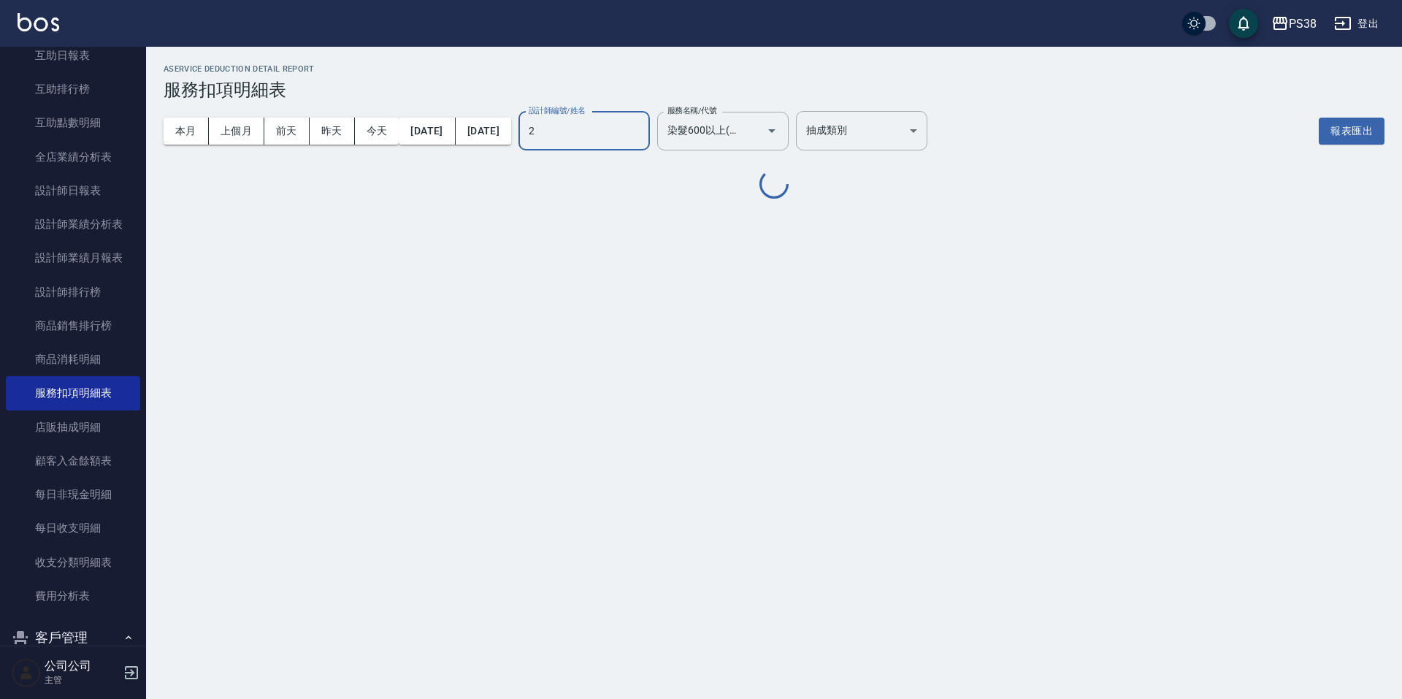
type input "A-Ki-2"
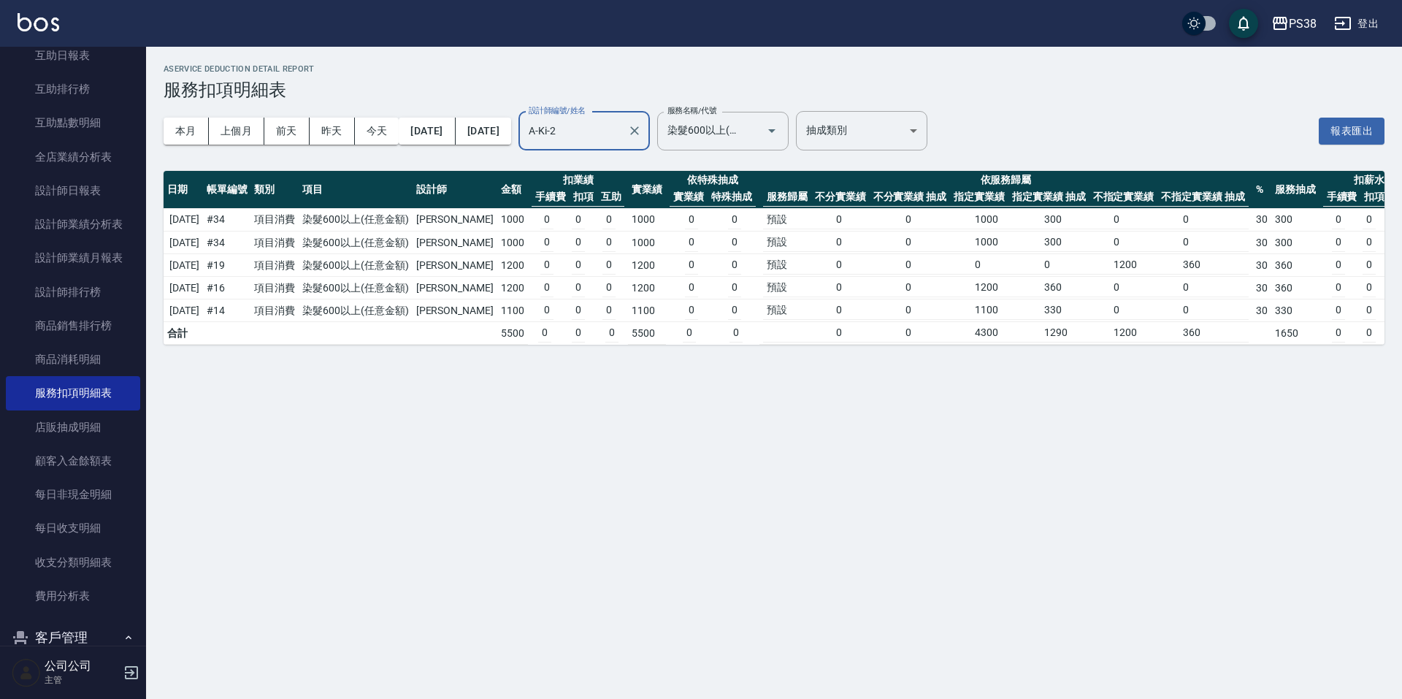
click at [642, 129] on icon "Clear" at bounding box center [634, 130] width 15 height 15
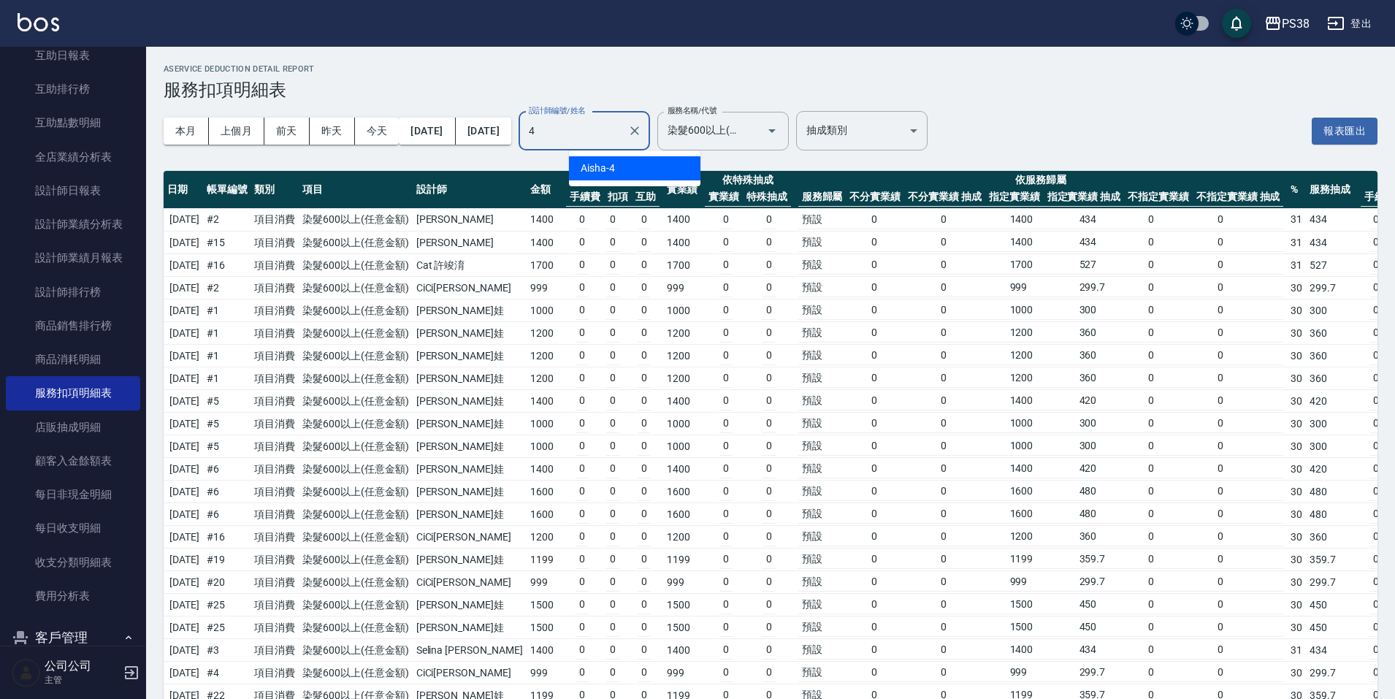
type input "Aisha-4"
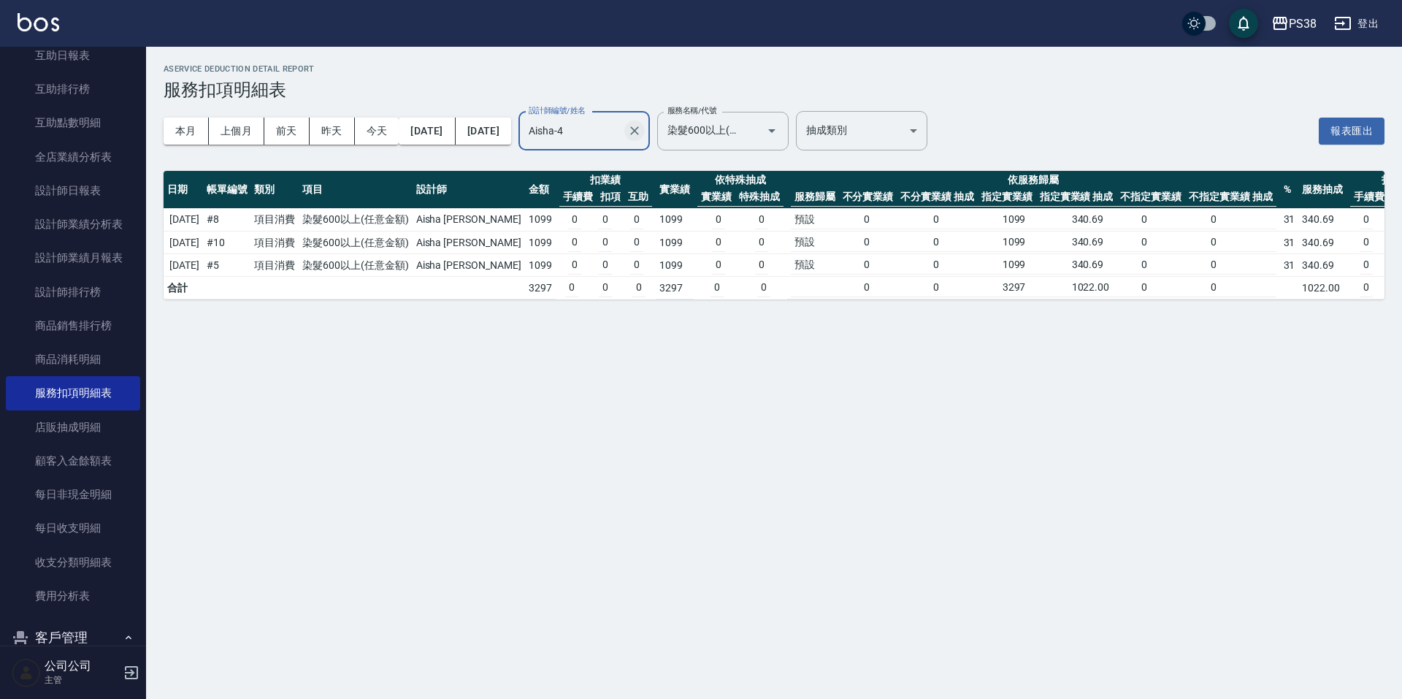
click at [645, 129] on button "Clear" at bounding box center [635, 131] width 20 height 20
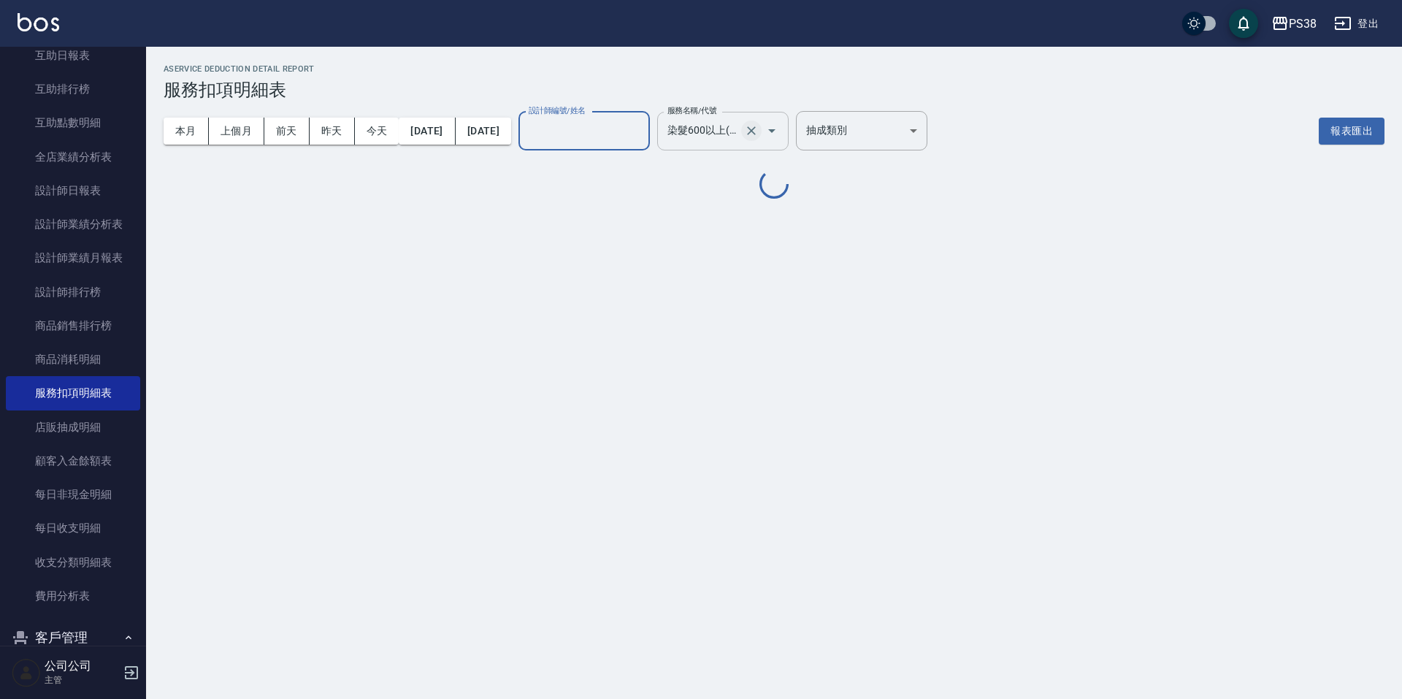
click at [756, 129] on icon "Clear" at bounding box center [751, 130] width 9 height 9
click at [760, 128] on input "服務名稱/代號" at bounding box center [712, 131] width 96 height 26
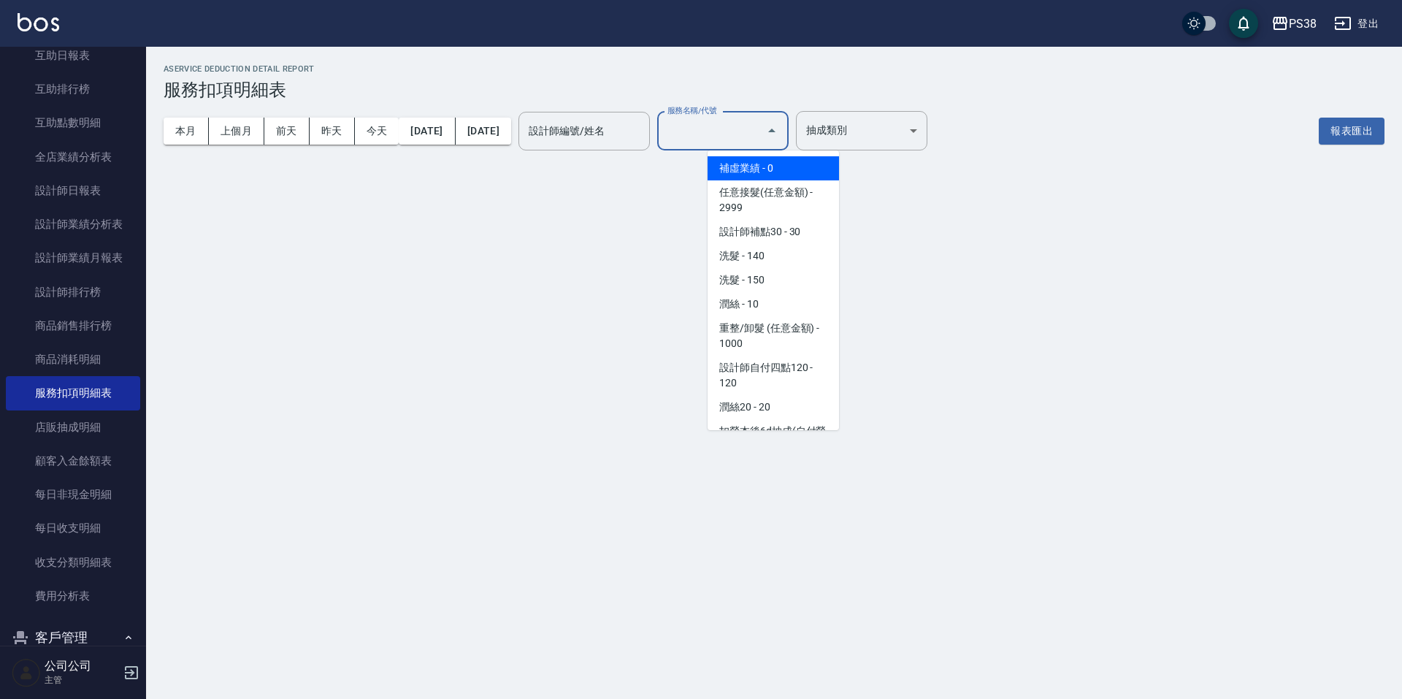
click at [758, 128] on input "服務名稱/代號" at bounding box center [712, 131] width 96 height 26
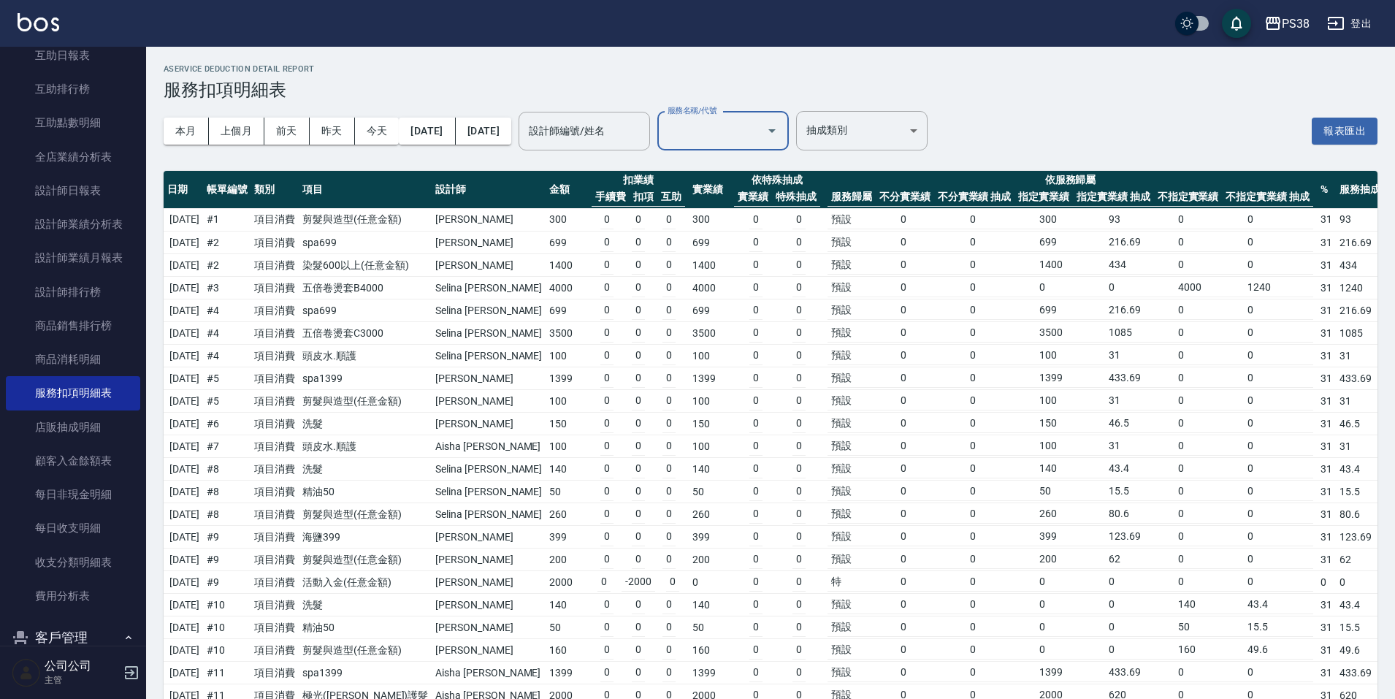
click at [760, 124] on input "服務名稱/代號" at bounding box center [712, 131] width 96 height 26
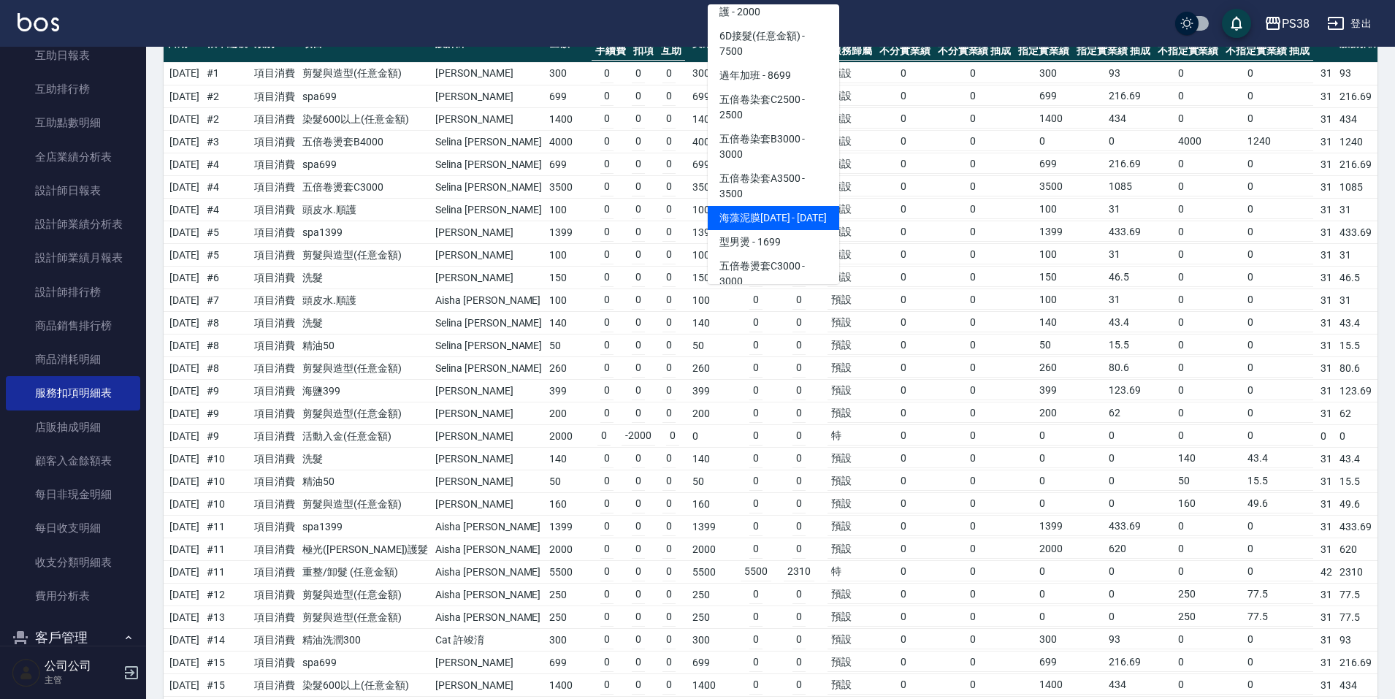
scroll to position [2321, 0]
click at [792, 177] on span "五倍卷染套A3500 - 3500" at bounding box center [773, 189] width 131 height 39
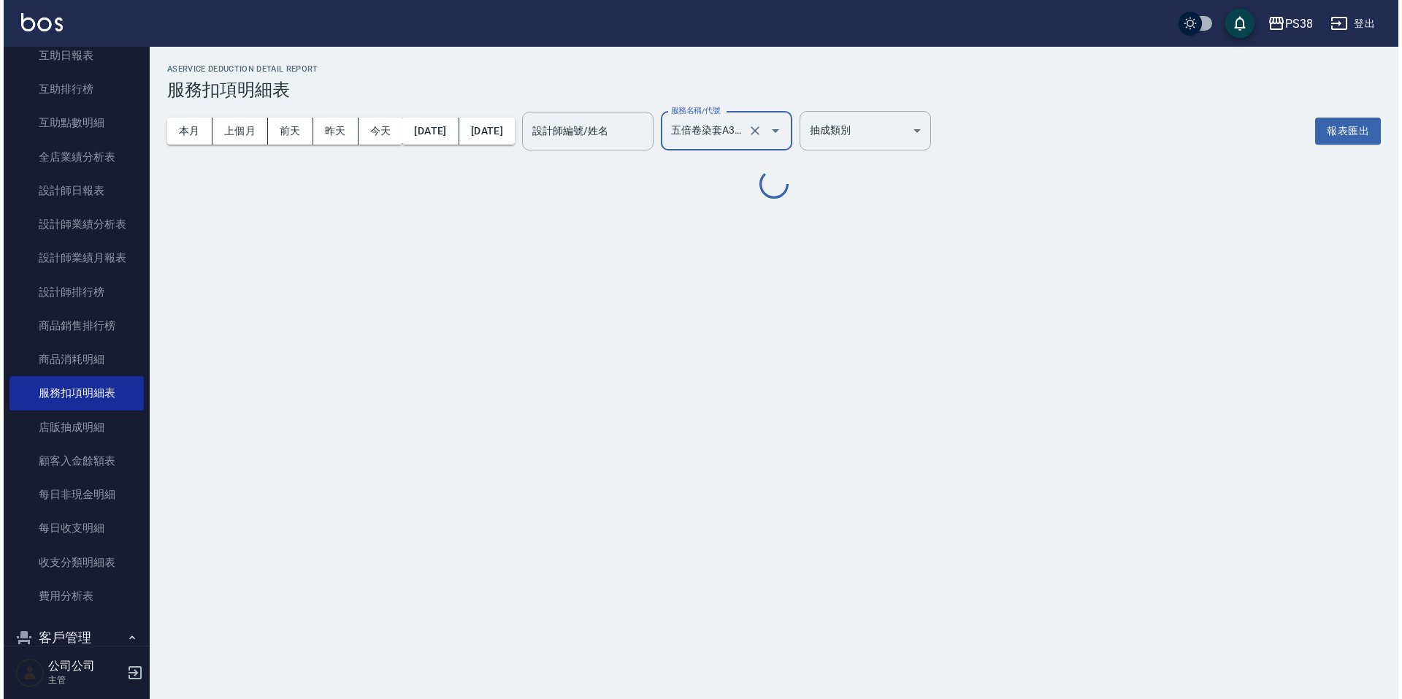
scroll to position [0, 0]
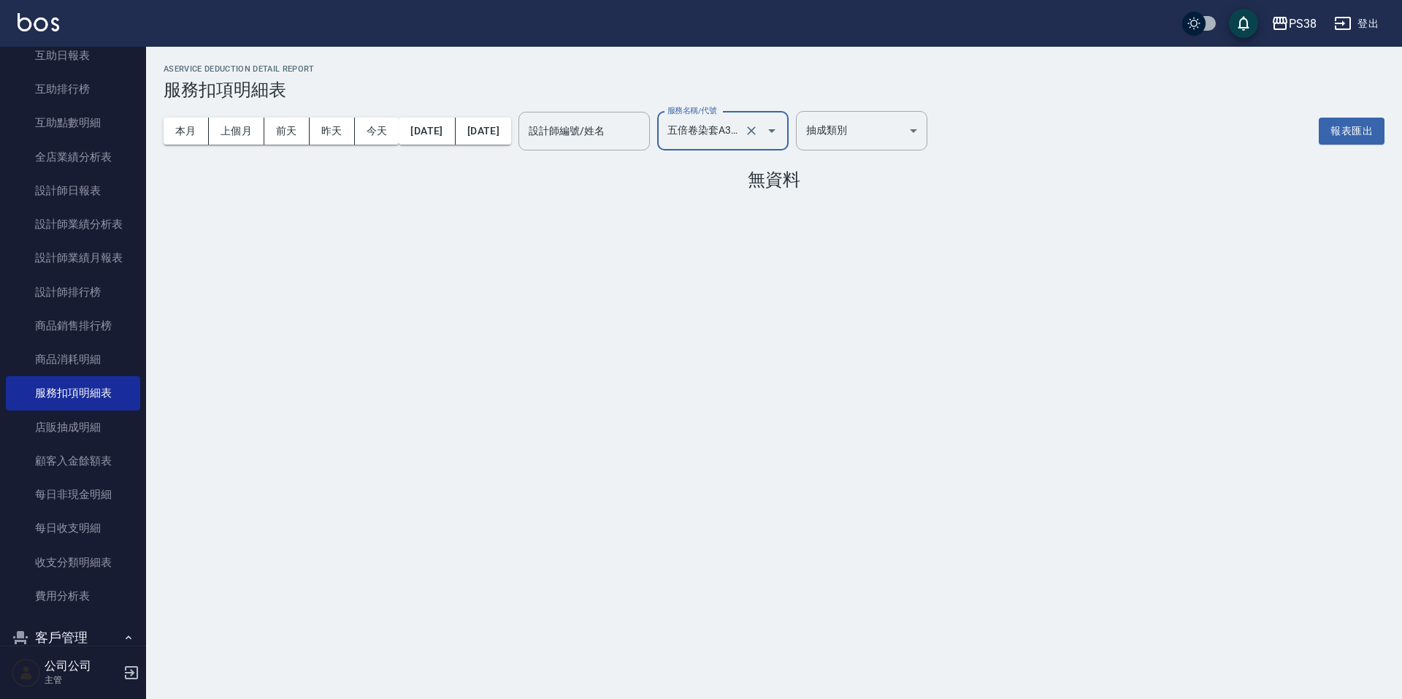
click at [784, 138] on button "Open" at bounding box center [771, 130] width 23 height 23
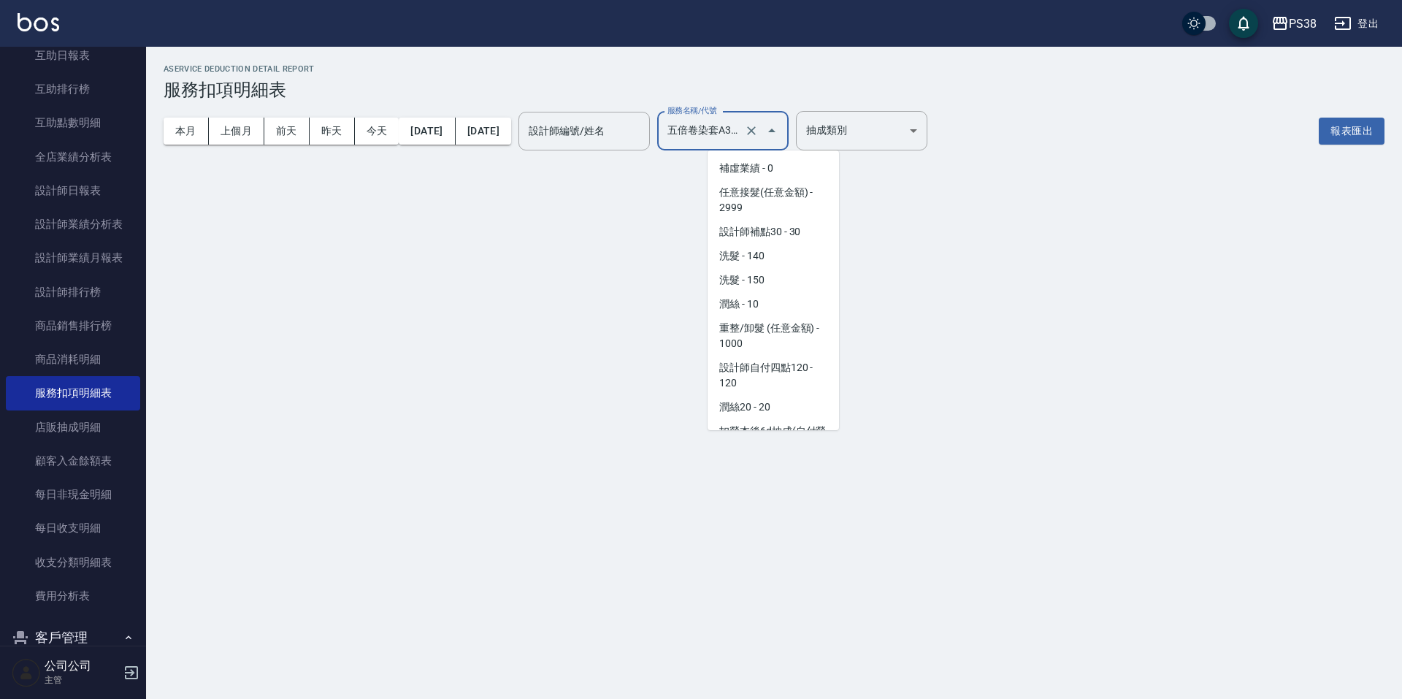
scroll to position [2231, 0]
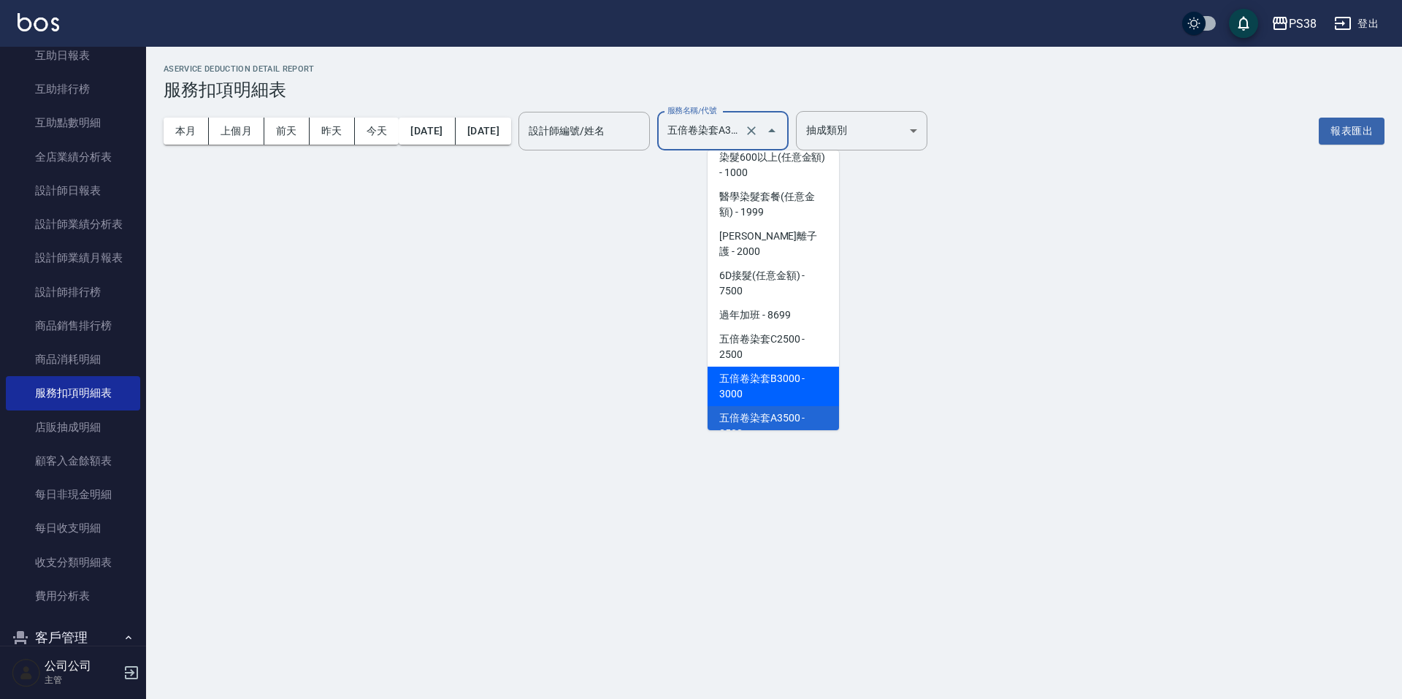
click at [797, 381] on span "五倍卷染套B3000 - 3000" at bounding box center [773, 386] width 131 height 39
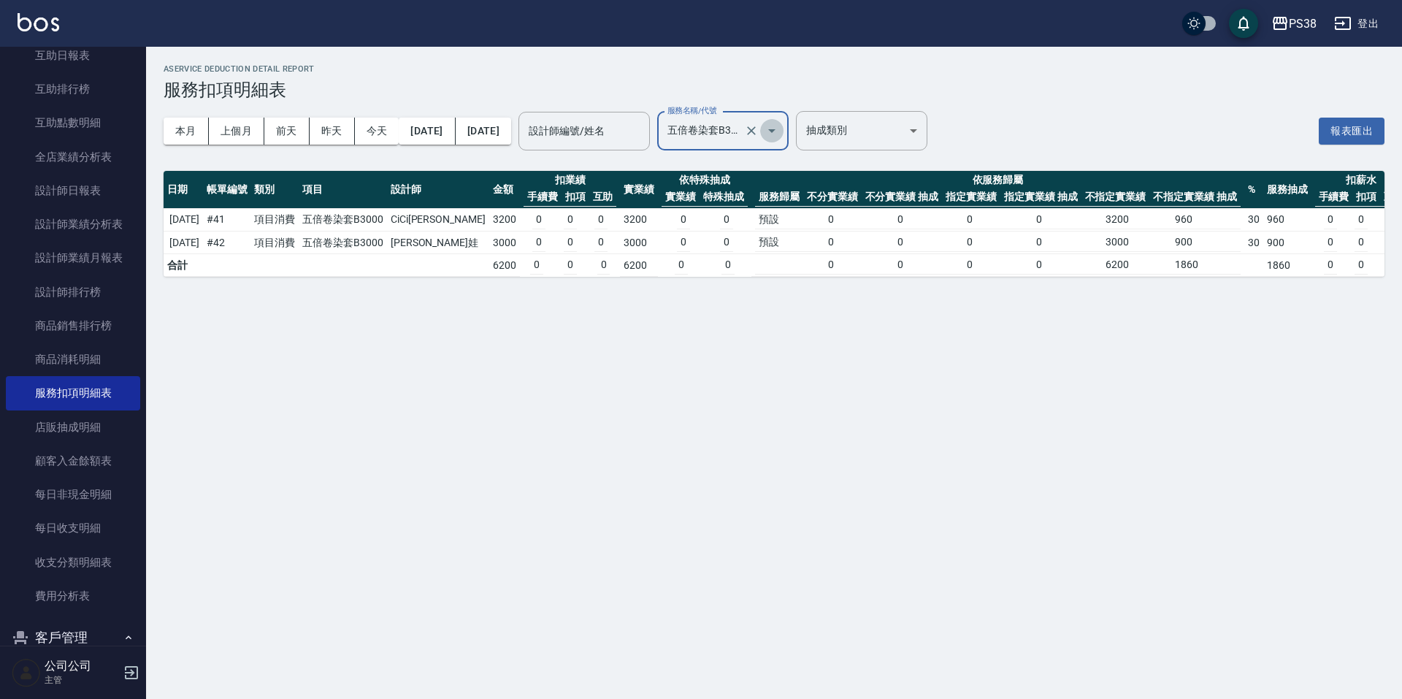
click at [781, 129] on icon "Open" at bounding box center [772, 131] width 18 height 18
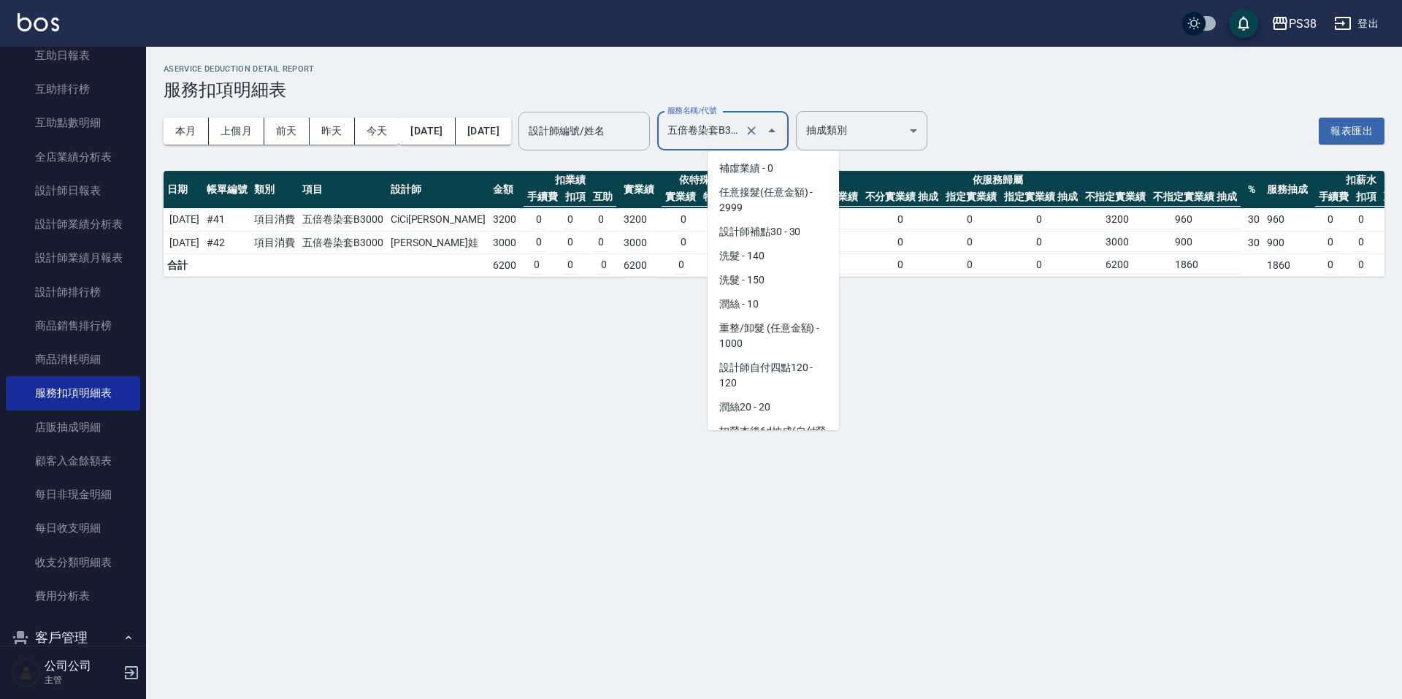
scroll to position [2191, 0]
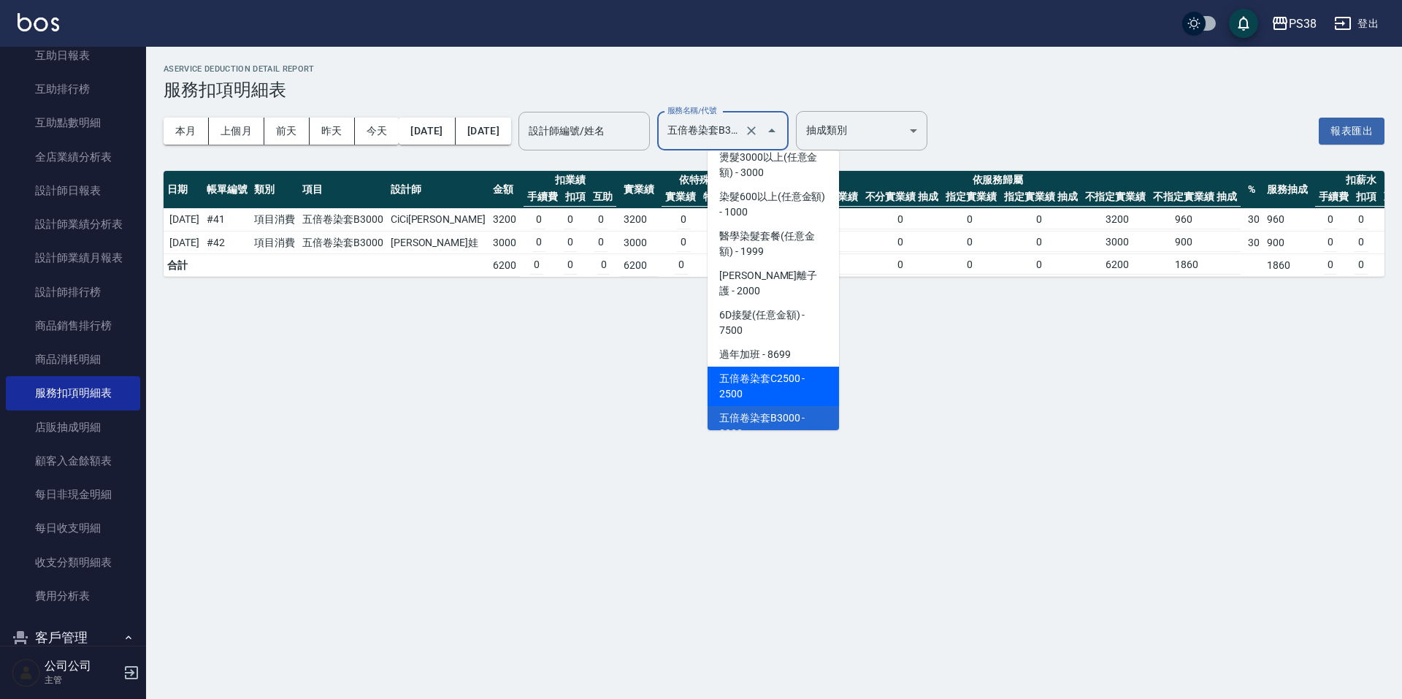
click at [788, 376] on span "五倍卷染套C2500 - 2500" at bounding box center [773, 386] width 131 height 39
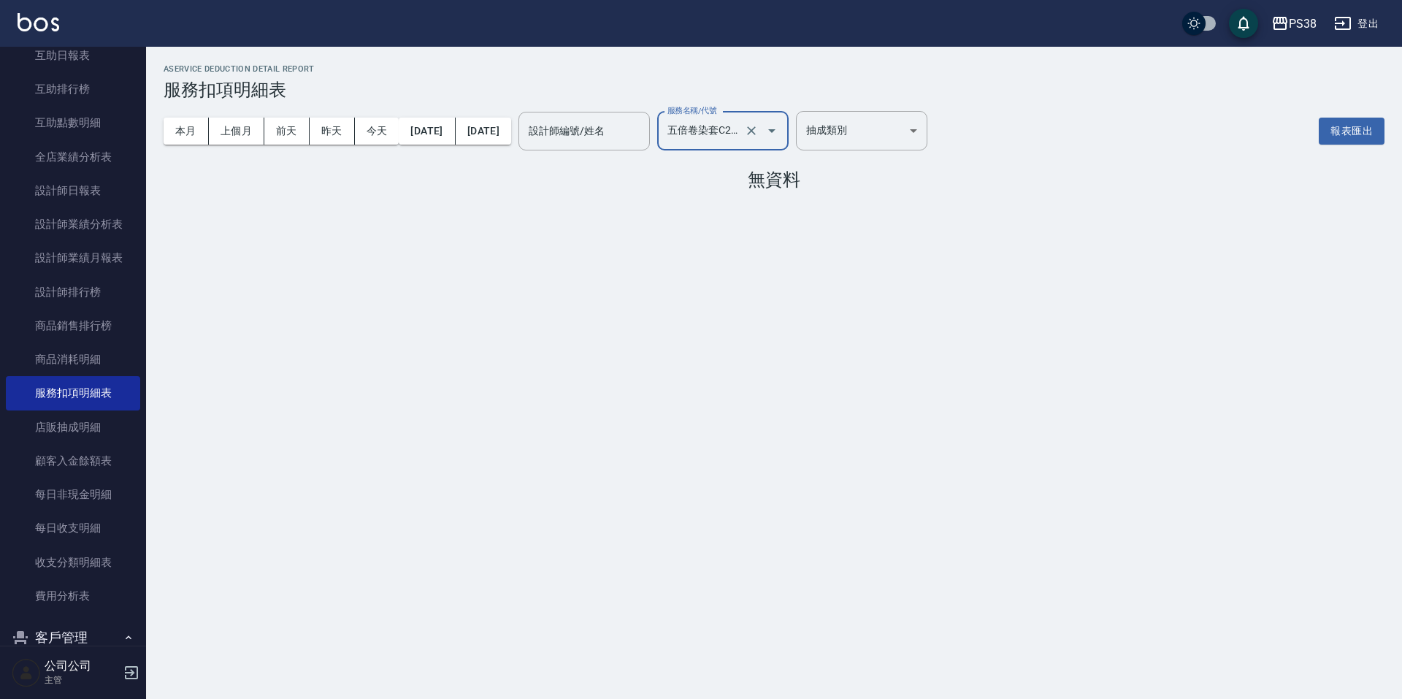
click at [781, 137] on icon "Open" at bounding box center [772, 131] width 18 height 18
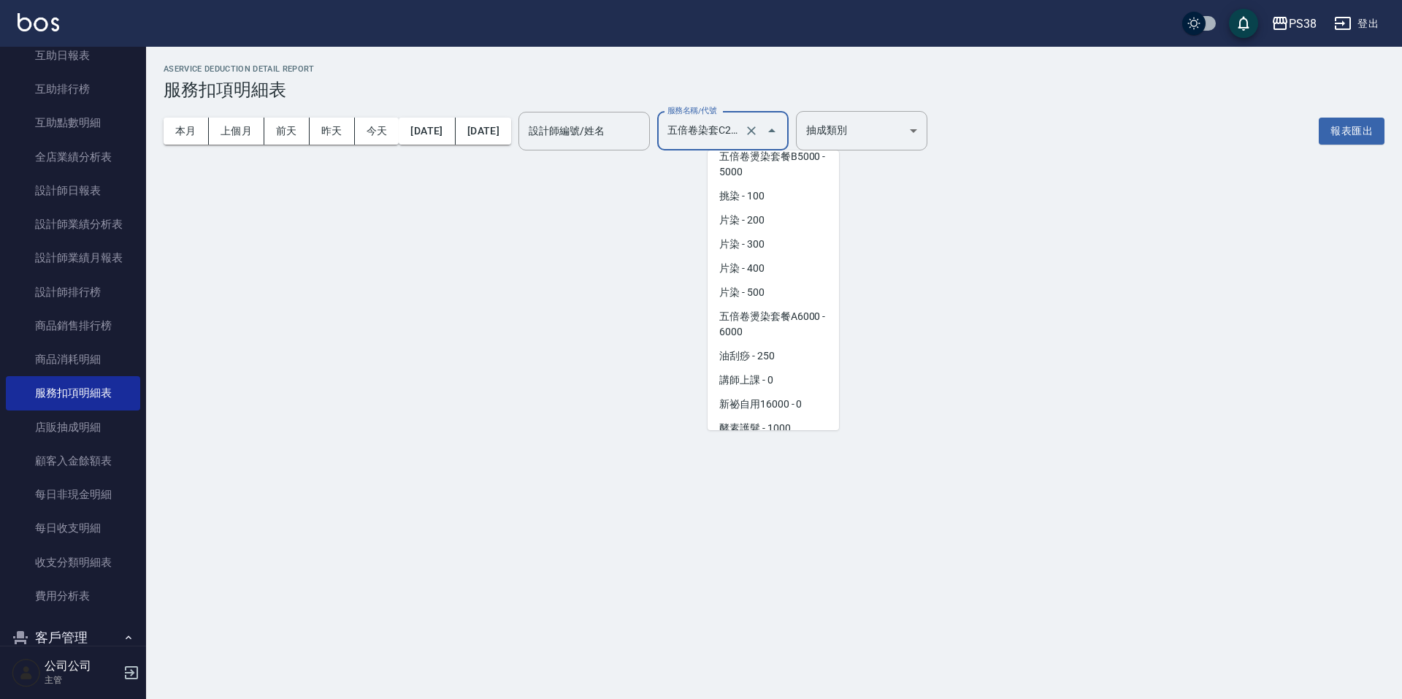
scroll to position [1641, 0]
click at [801, 345] on span "五倍卷燙染套餐A6000 - 6000" at bounding box center [773, 349] width 131 height 39
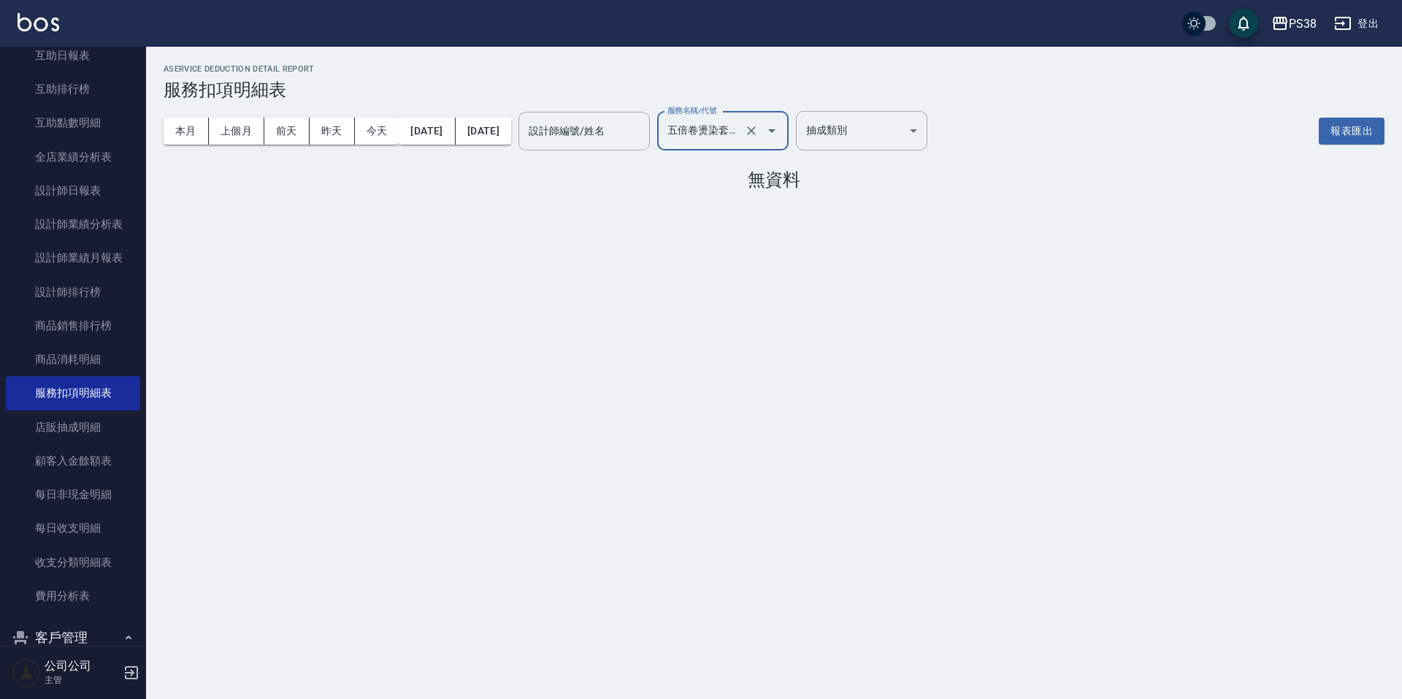
click at [784, 121] on button "Open" at bounding box center [771, 130] width 23 height 23
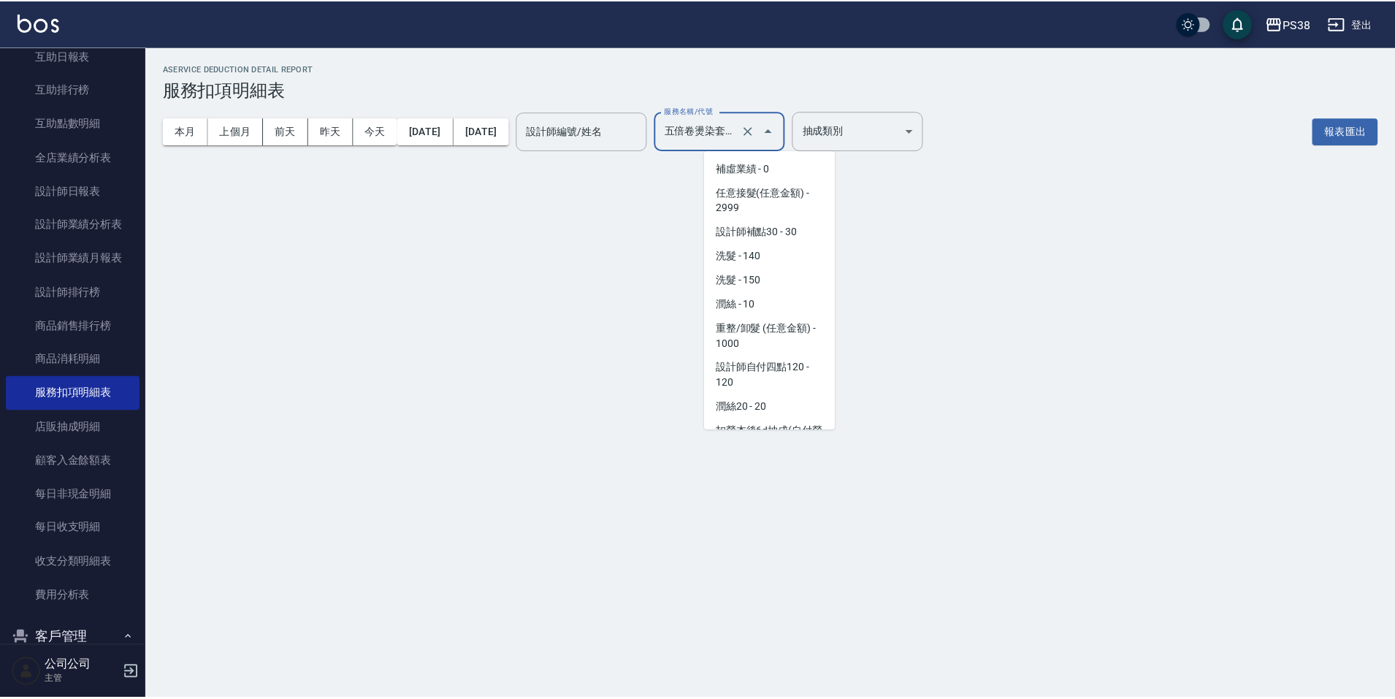
scroll to position [1580, 0]
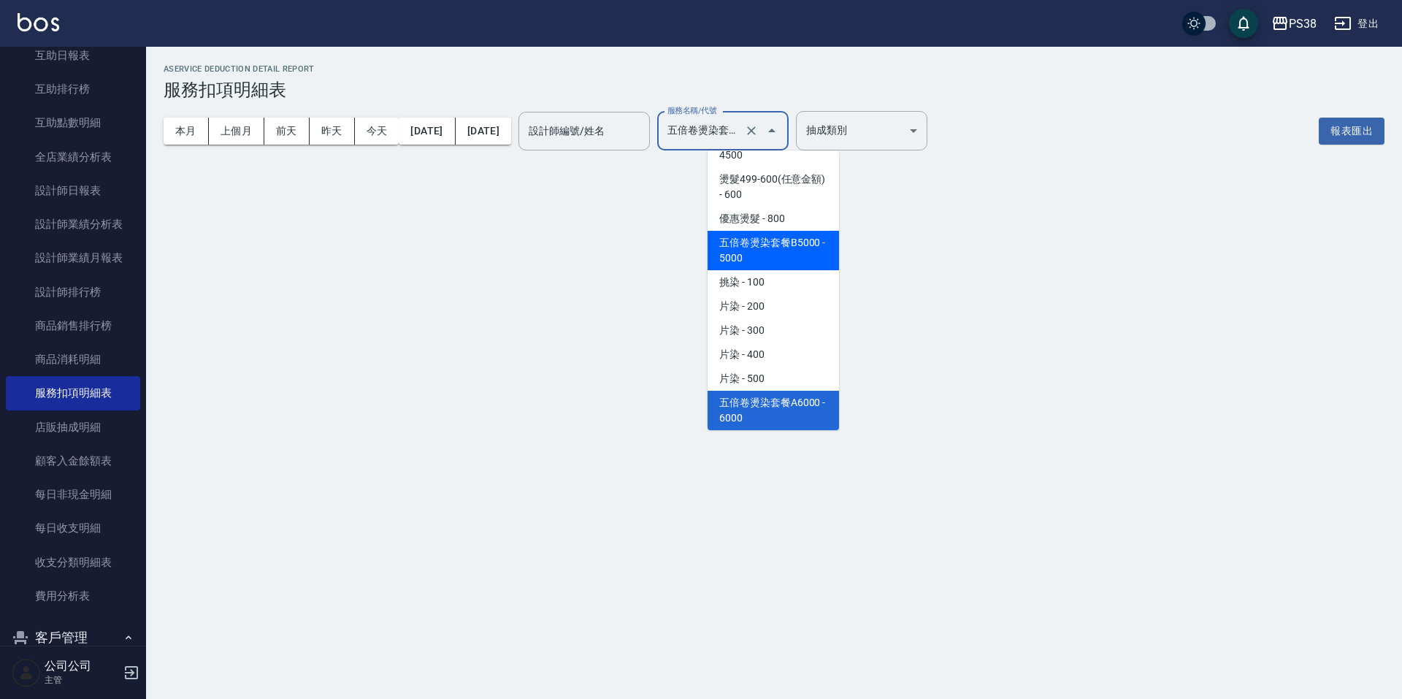
click at [793, 244] on span "五倍卷燙染套餐B5000 - 5000" at bounding box center [773, 250] width 131 height 39
type input "五倍卷燙染套餐B5000(005000)"
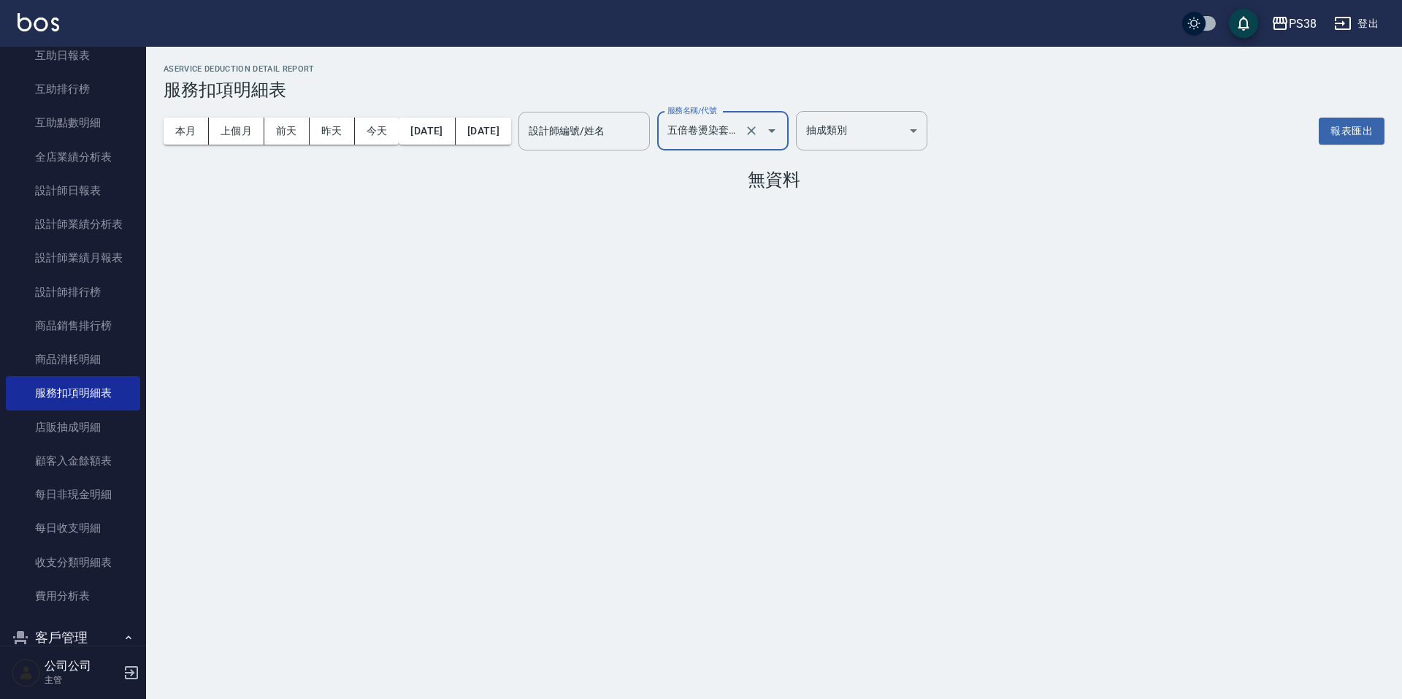
click at [762, 127] on button "Clear" at bounding box center [751, 131] width 20 height 20
click at [781, 133] on icon "Open" at bounding box center [772, 131] width 18 height 18
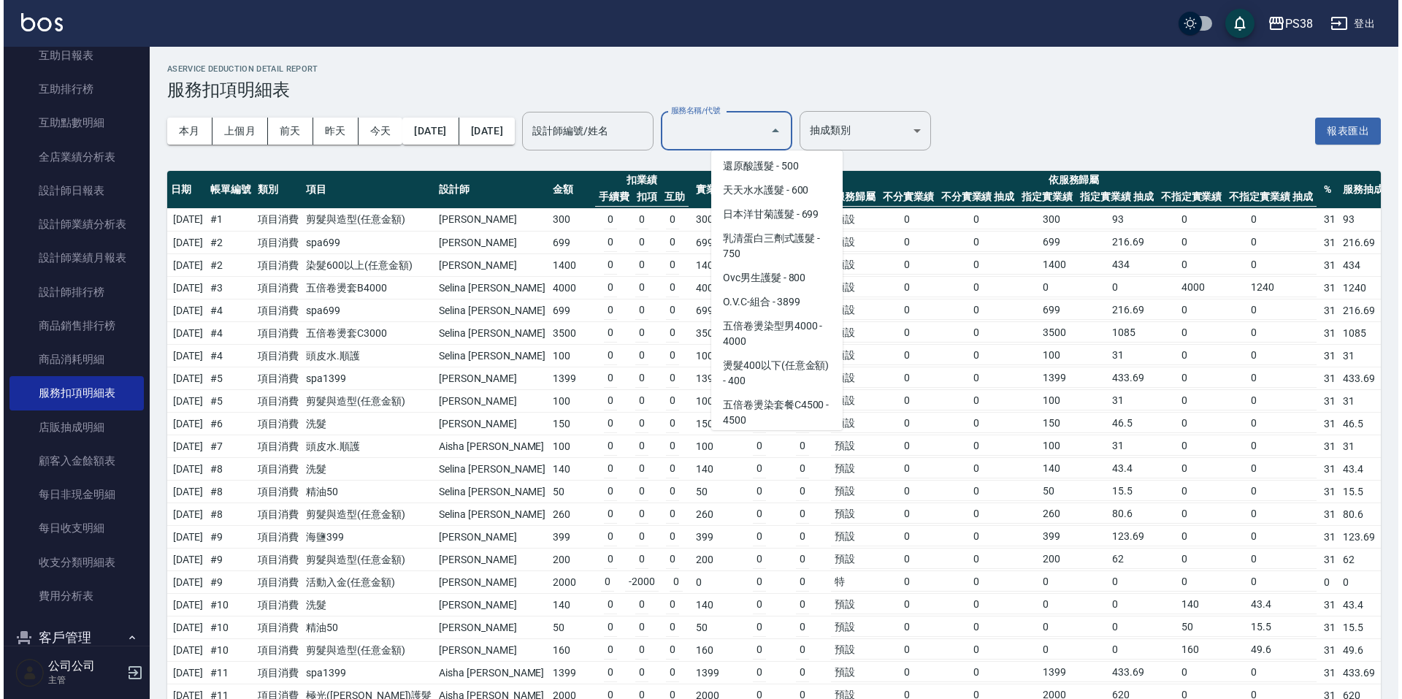
scroll to position [1388, 0]
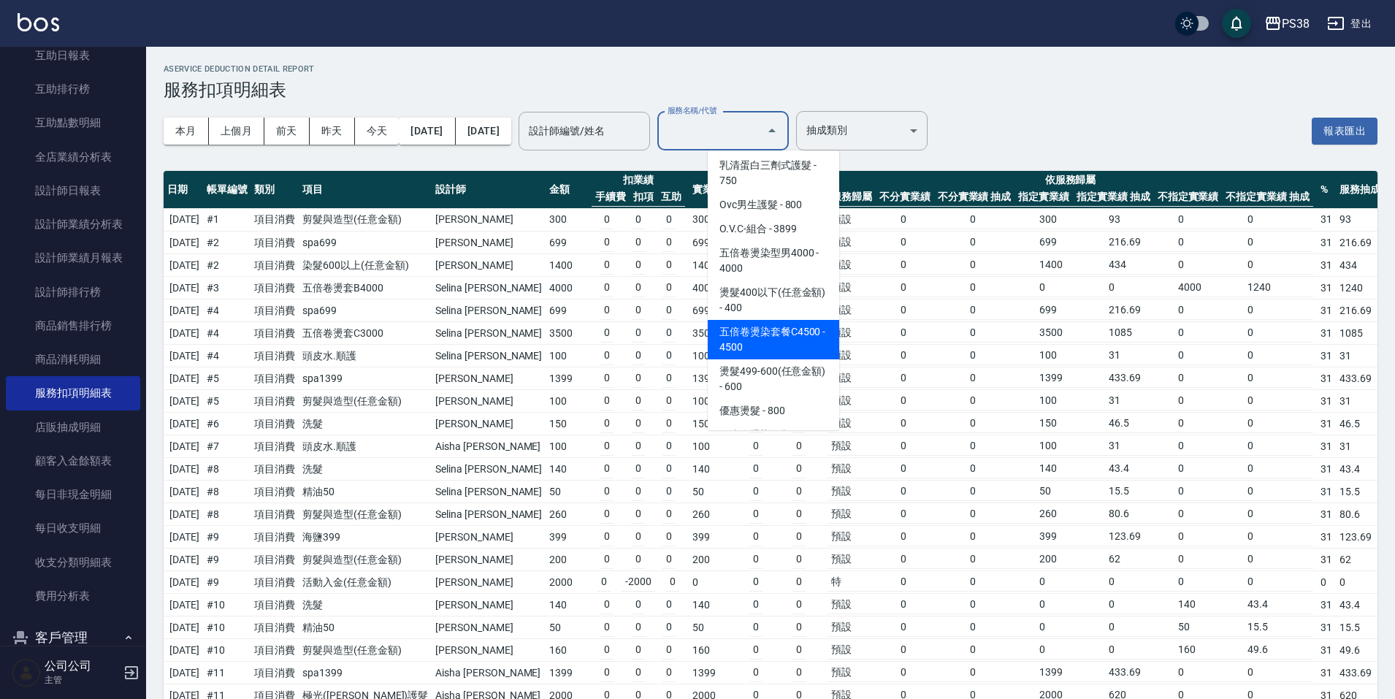
click at [787, 352] on span "五倍卷燙染套餐C4500 - 4500" at bounding box center [773, 339] width 131 height 39
type input "五倍卷燙染套餐C4500(004500)"
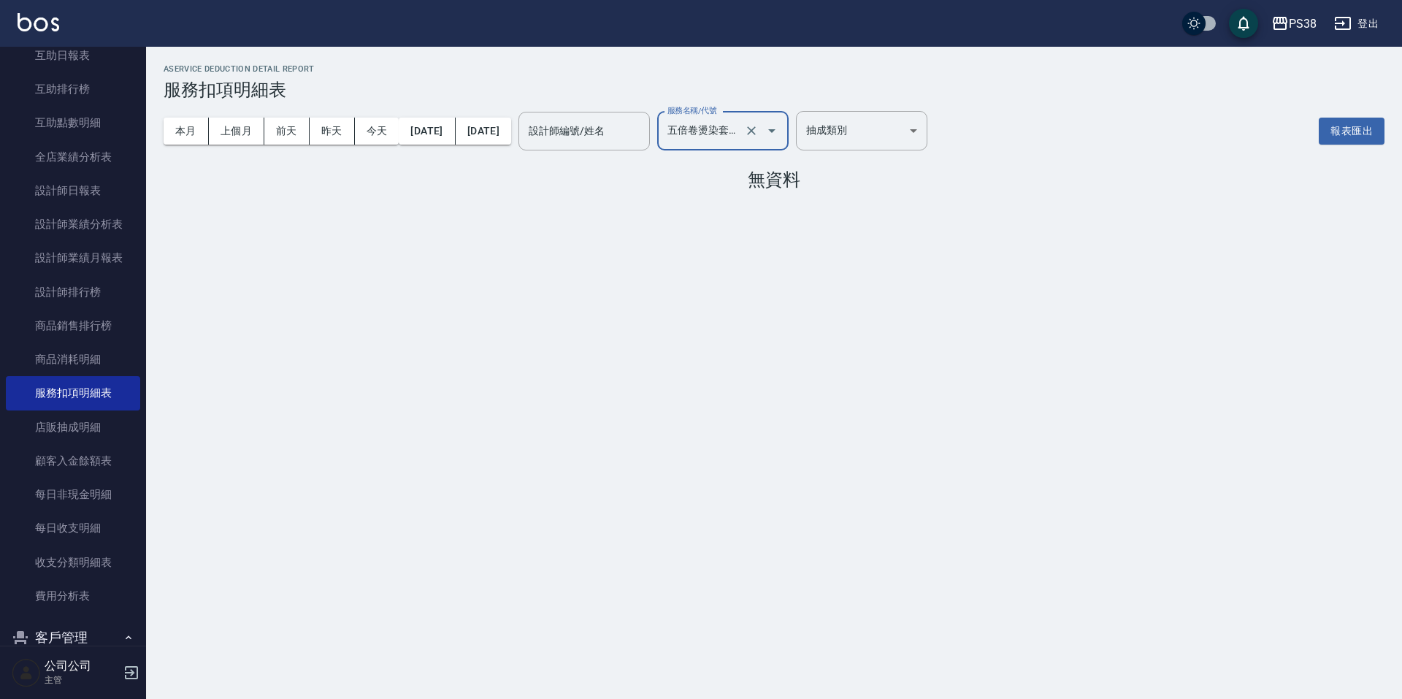
click at [781, 134] on icon "Open" at bounding box center [772, 131] width 18 height 18
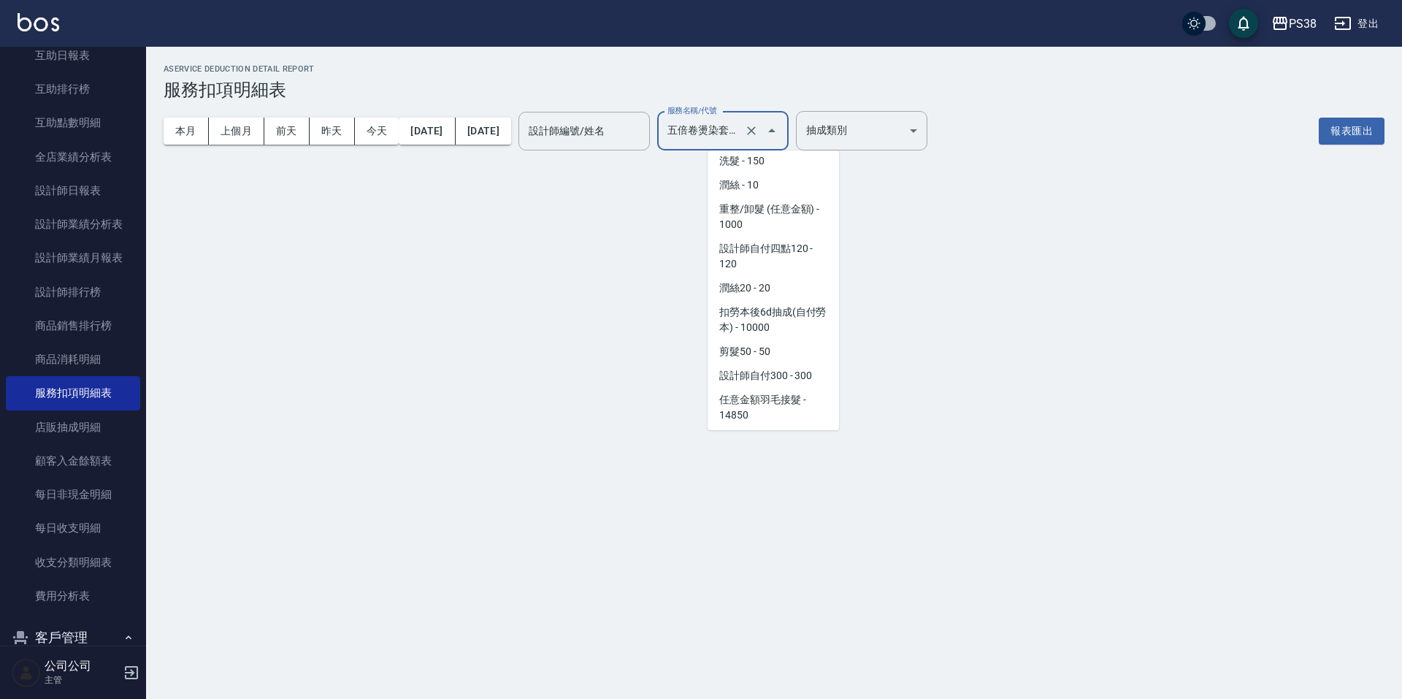
scroll to position [0, 0]
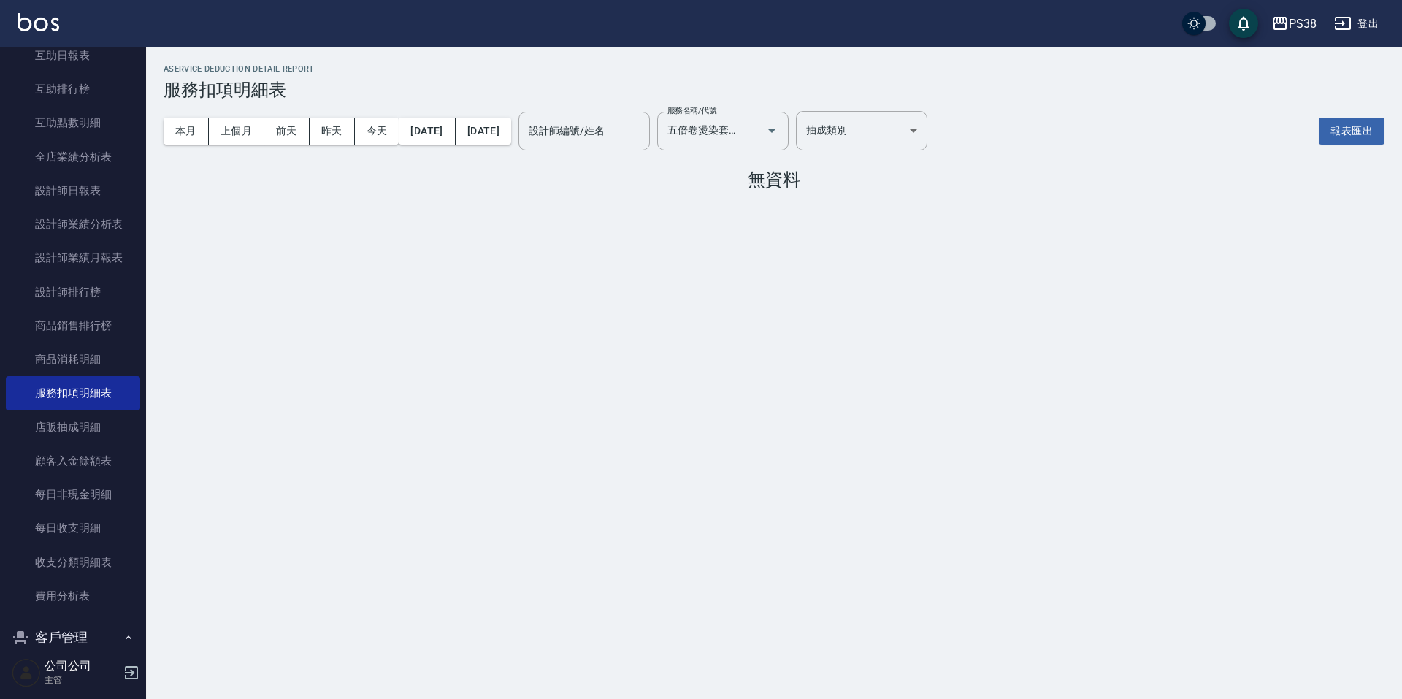
click at [1121, 276] on div "AService Deduction Detail Report 服務扣項明細表 本月 上個月 [DATE] [DATE] [DATE] [DATE] [DA…" at bounding box center [701, 349] width 1402 height 699
